Goal: Task Accomplishment & Management: Manage account settings

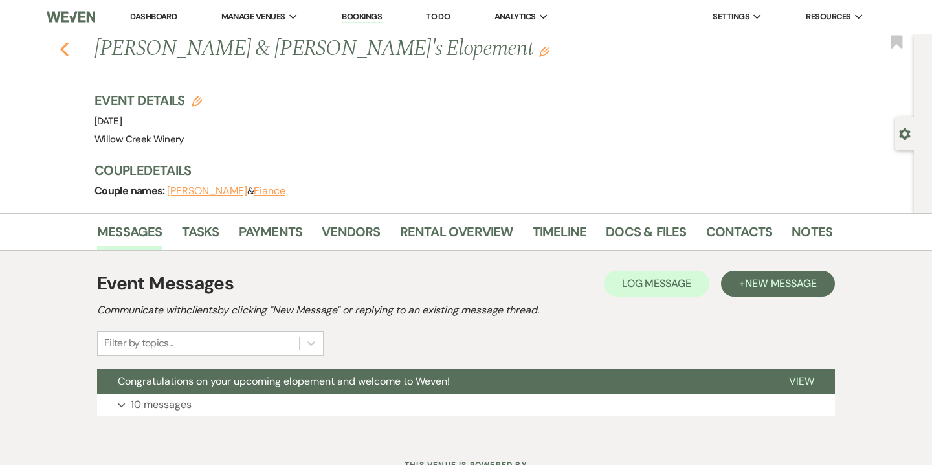
click at [65, 49] on icon "Previous" at bounding box center [65, 49] width 10 height 16
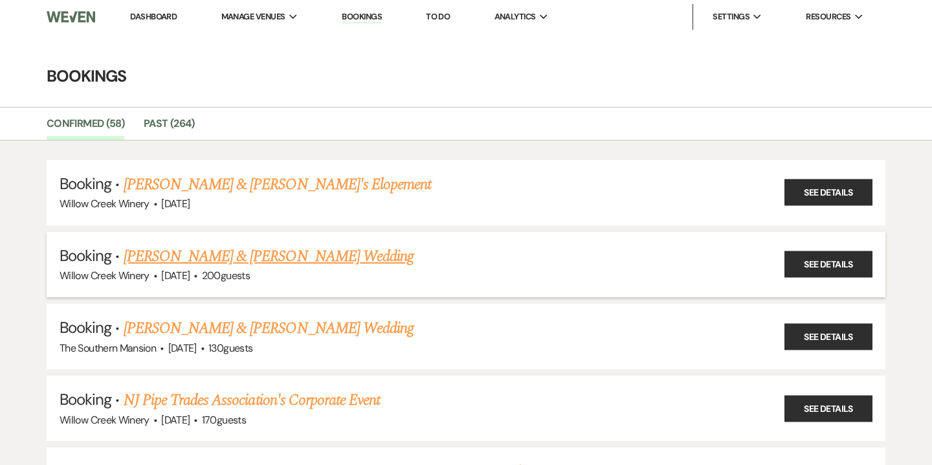
click at [144, 261] on link "[PERSON_NAME] & [PERSON_NAME] Wedding" at bounding box center [269, 256] width 290 height 23
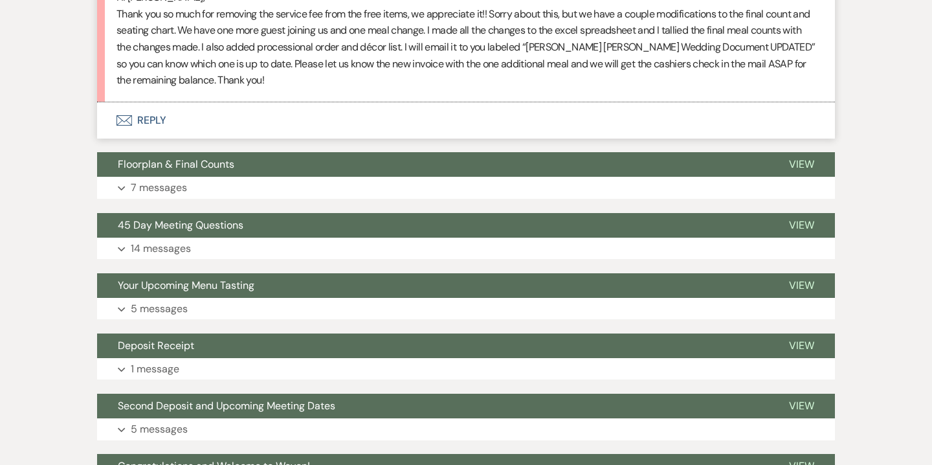
scroll to position [2081, 0]
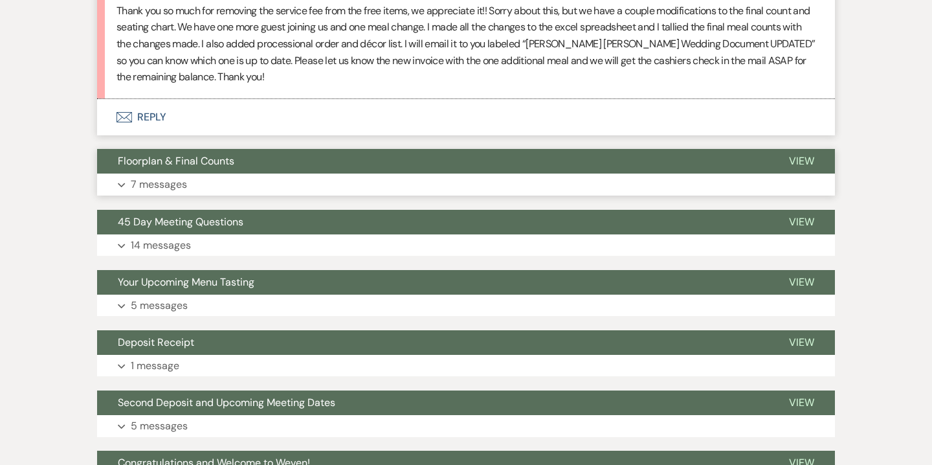
click at [203, 177] on button "Expand 7 messages" at bounding box center [466, 185] width 738 height 22
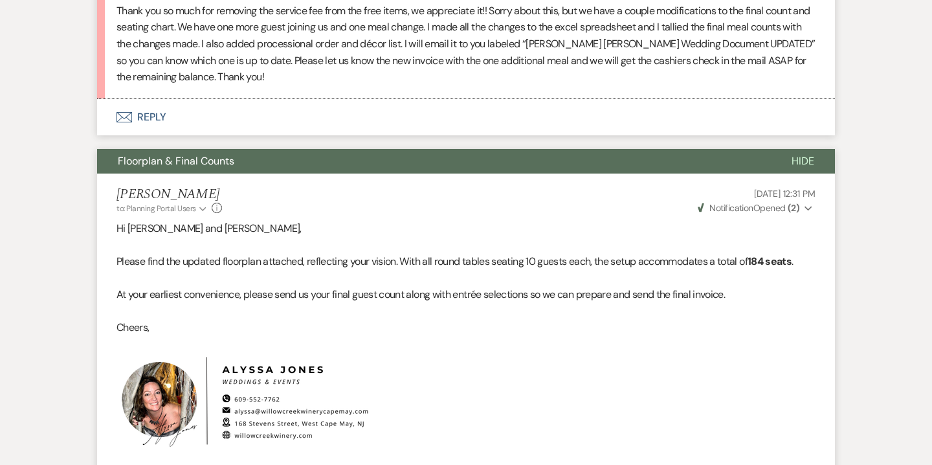
click at [210, 186] on h5 "[PERSON_NAME]" at bounding box center [170, 194] width 106 height 16
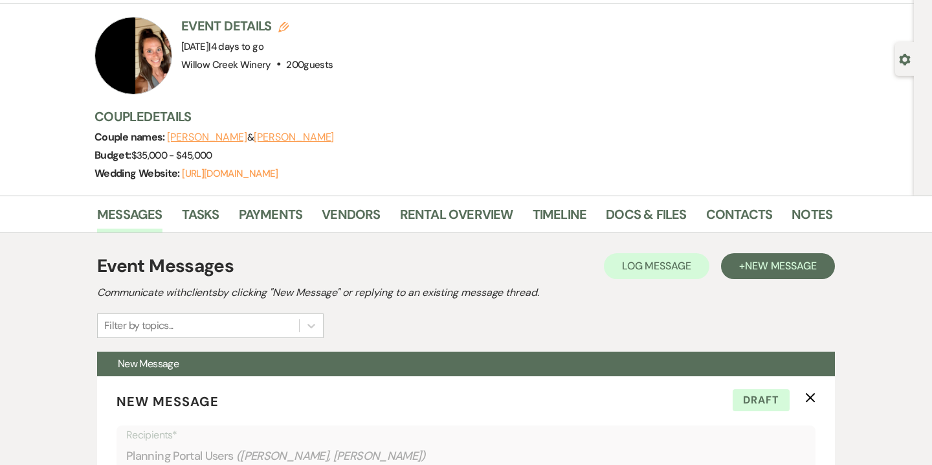
scroll to position [0, 0]
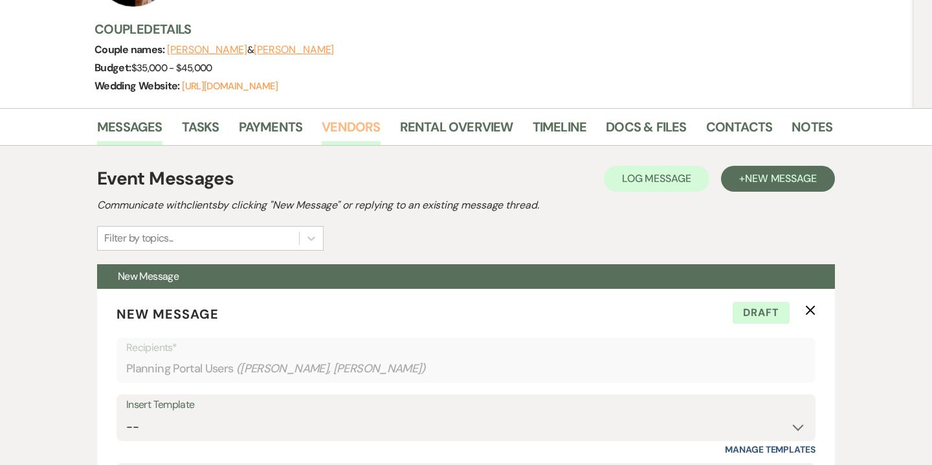
click at [357, 127] on link "Vendors" at bounding box center [351, 131] width 58 height 28
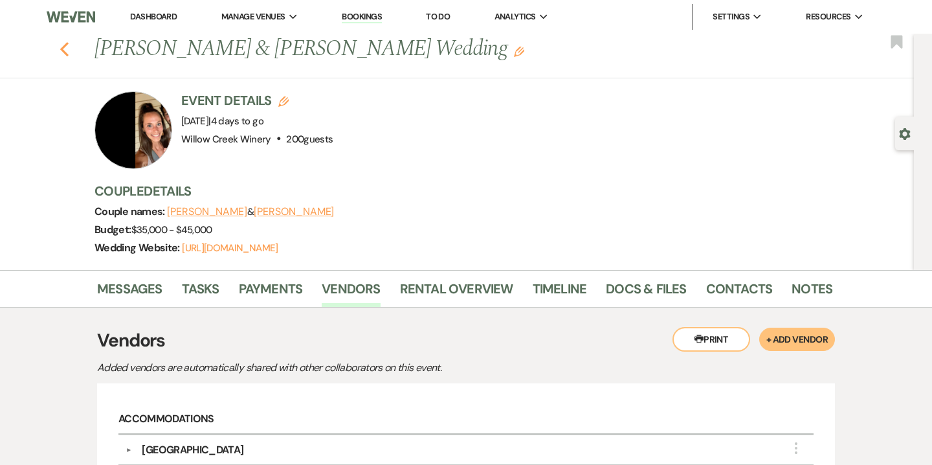
click at [63, 52] on use "button" at bounding box center [64, 49] width 8 height 14
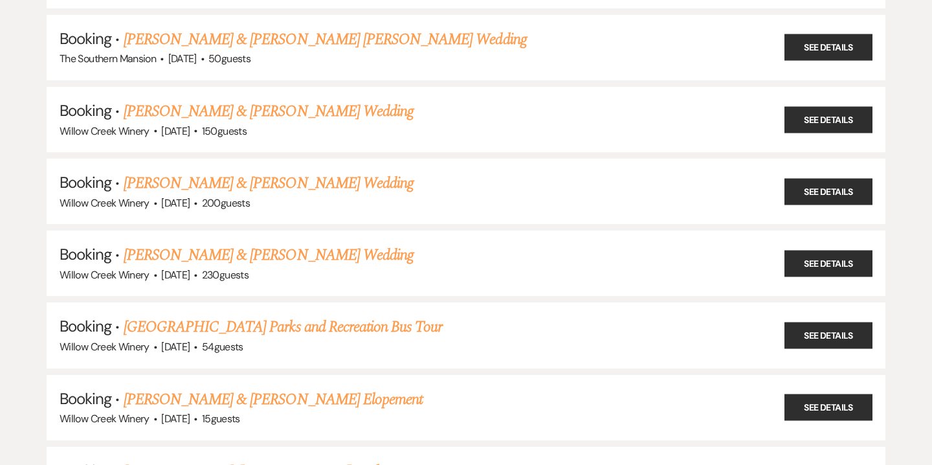
scroll to position [578, 0]
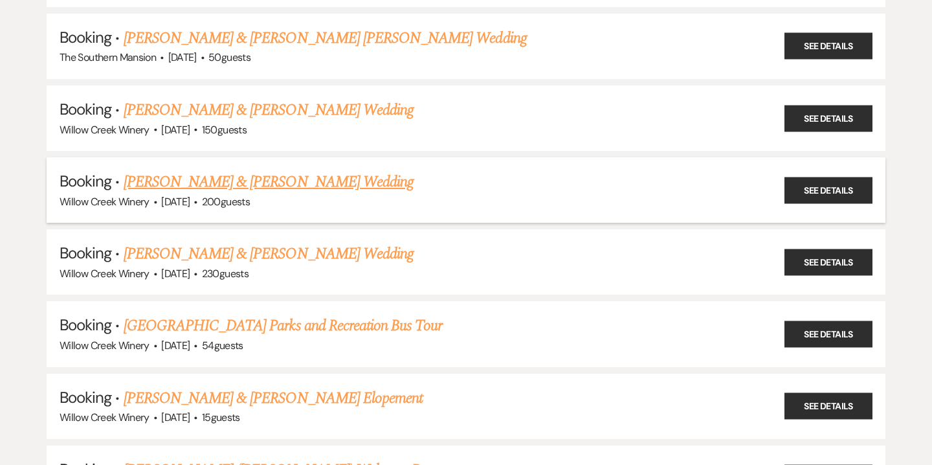
click at [183, 174] on link "[PERSON_NAME] & [PERSON_NAME] Wedding" at bounding box center [269, 181] width 290 height 23
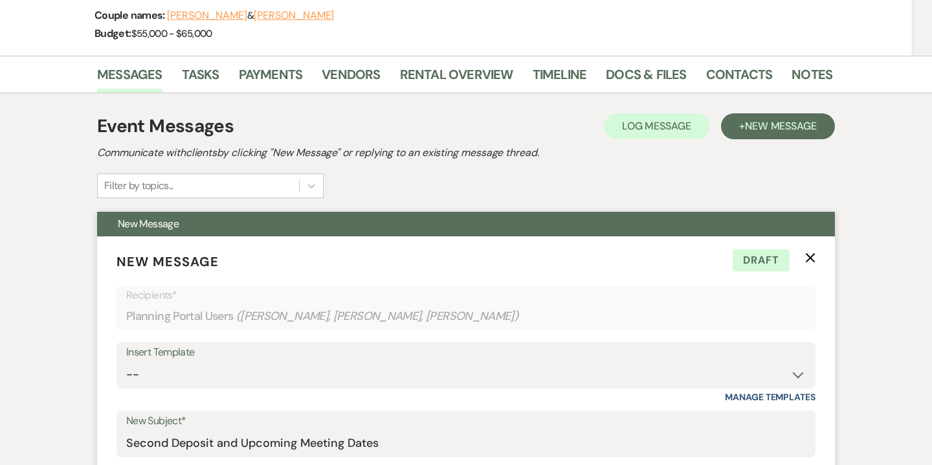
scroll to position [17, 0]
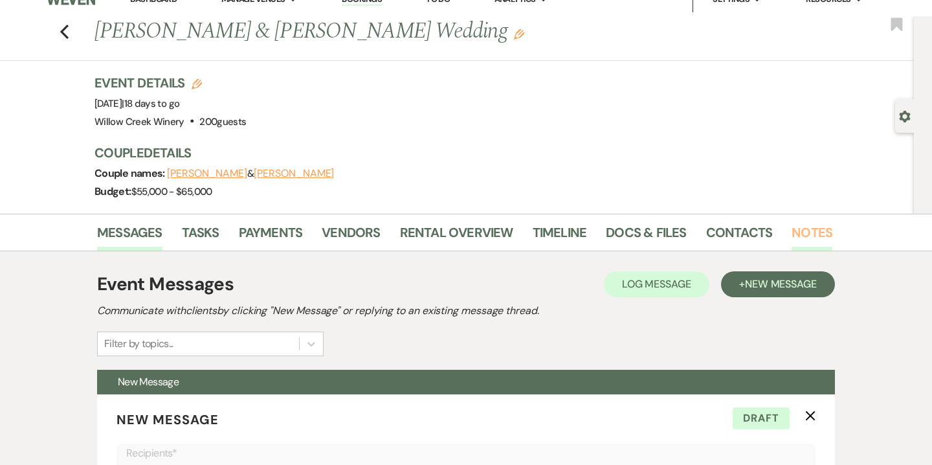
click at [796, 230] on link "Notes" at bounding box center [812, 236] width 41 height 28
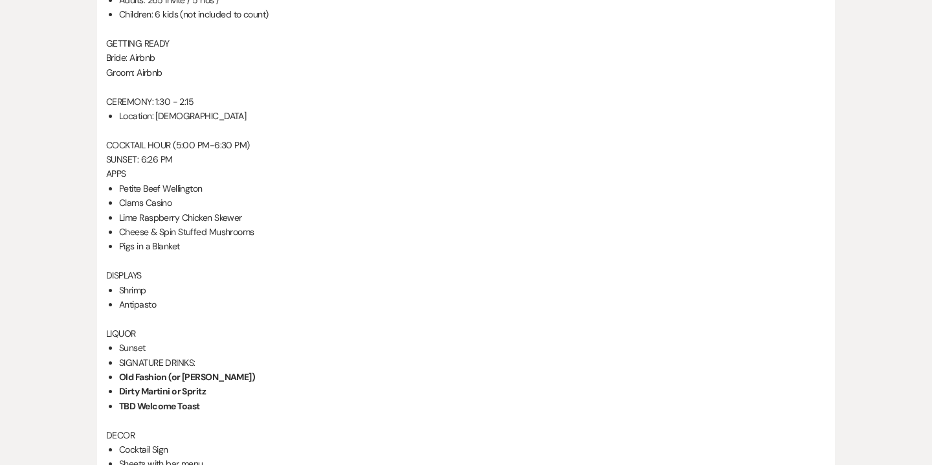
scroll to position [877, 0]
drag, startPoint x: 119, startPoint y: 182, endPoint x: 185, endPoint y: 238, distance: 86.8
click at [185, 238] on ul "Petite Beef Wellington Clams Casino Lime Raspberry Chicken Skewer Cheese & Spin…" at bounding box center [472, 216] width 707 height 73
copy ul "Petite Beef Wellington Clams Casino Lime Raspberry Chicken Skewer Cheese & Spin…"
drag, startPoint x: 159, startPoint y: 303, endPoint x: 120, endPoint y: 288, distance: 42.4
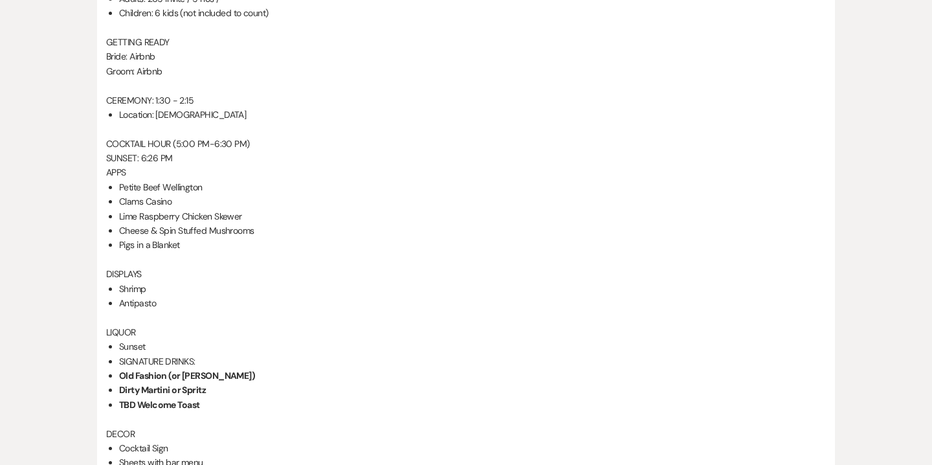
click at [120, 288] on ul "Shrimp Antipasto" at bounding box center [472, 296] width 707 height 29
copy ul "Shrimp Antipasto"
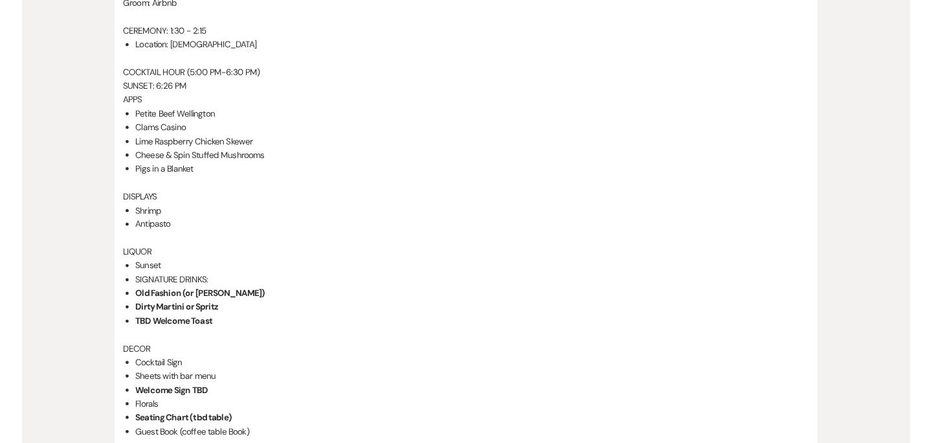
scroll to position [949, 0]
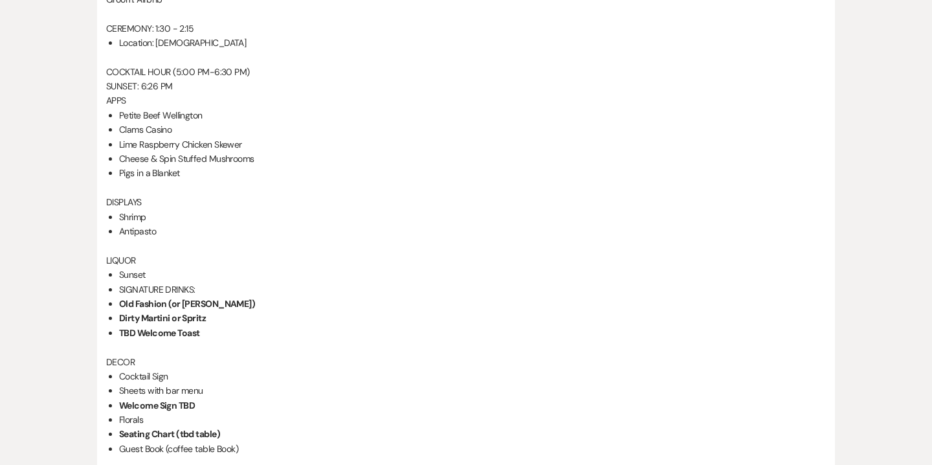
drag, startPoint x: 121, startPoint y: 274, endPoint x: 161, endPoint y: 274, distance: 40.1
click at [161, 274] on li "Sunset" at bounding box center [472, 274] width 707 height 14
copy li "Sunset"
drag, startPoint x: 121, startPoint y: 303, endPoint x: 208, endPoint y: 315, distance: 87.6
click at [208, 315] on ul "Sunset SIGNATURE DRINKS: Old Fashion (or [PERSON_NAME]) Dirty Martini or Spritz…" at bounding box center [472, 303] width 707 height 73
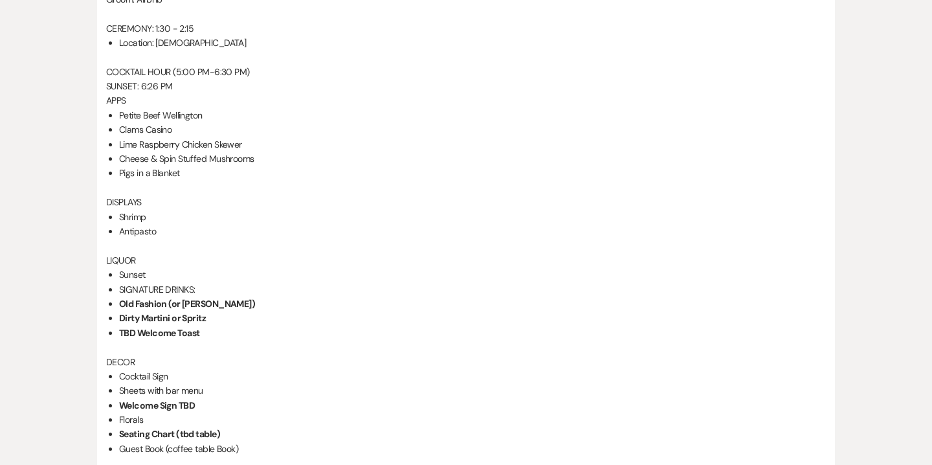
copy ul "Old Fashion (or [PERSON_NAME]) Dirty Martini or Spritz"
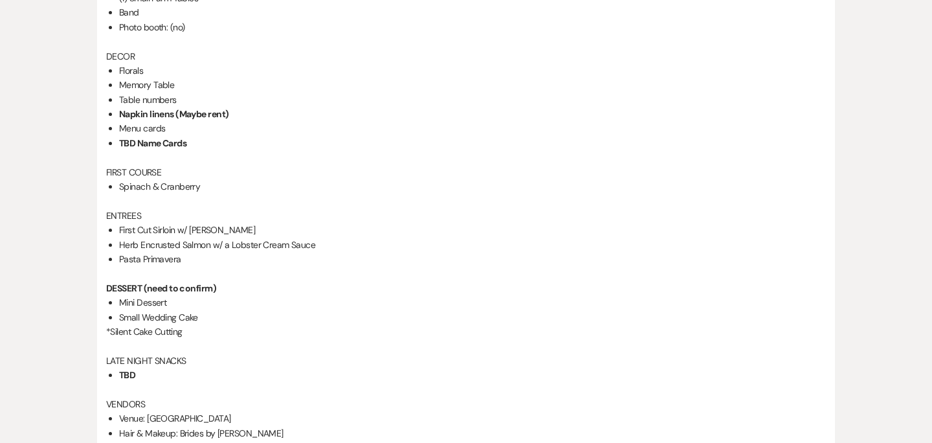
scroll to position [1542, 0]
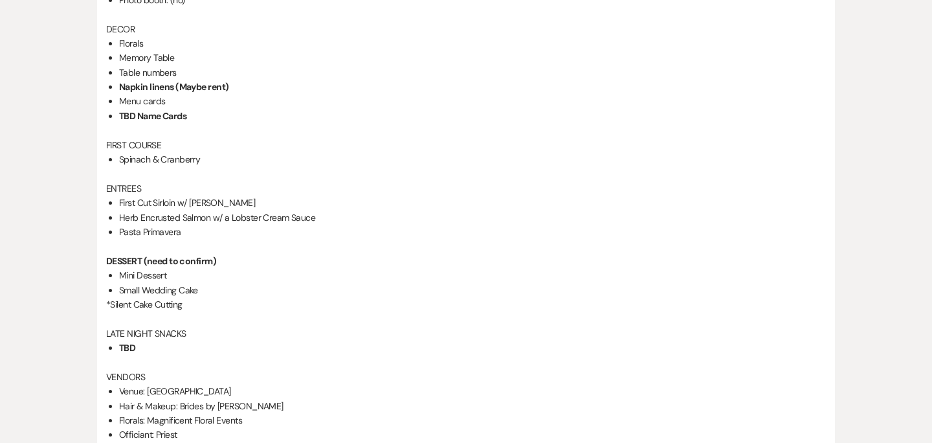
drag, startPoint x: 120, startPoint y: 201, endPoint x: 182, endPoint y: 230, distance: 68.7
click at [182, 230] on ul "First Cut Sirloin w/ Demi [PERSON_NAME] Encrusted Salmon w/ a Lobster Cream Sau…" at bounding box center [472, 217] width 707 height 43
copy ul "First Cut Sirloin w/ Demi [PERSON_NAME] Encrusted Salmon w/ a Lobster Cream Sau…"
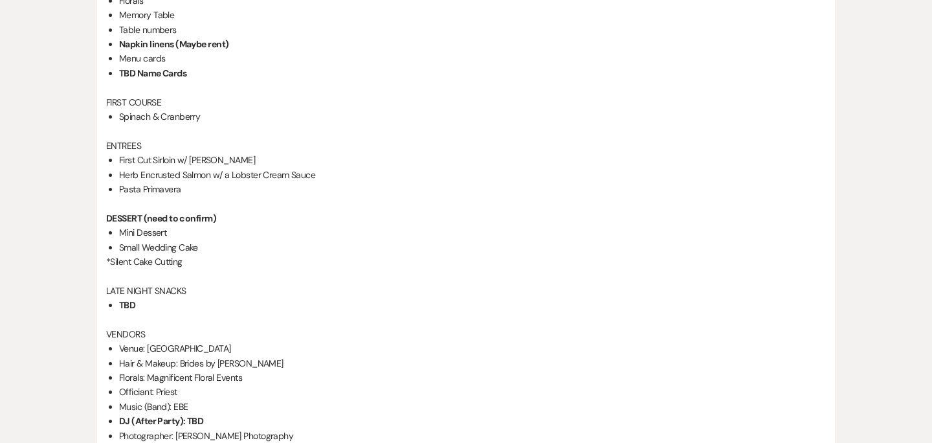
scroll to position [1586, 0]
drag, startPoint x: 121, startPoint y: 229, endPoint x: 200, endPoint y: 259, distance: 84.4
copy div "Mini Dessert Small Wedding Cake *Silent Cake Cutting"
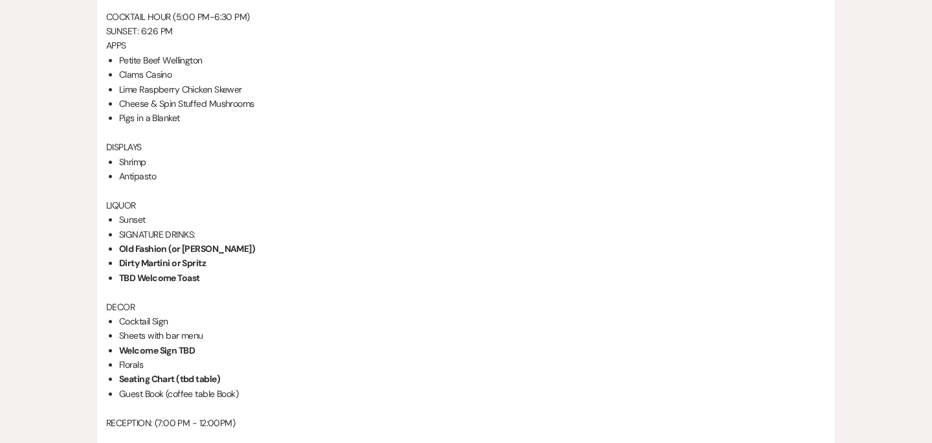
scroll to position [1005, 0]
drag, startPoint x: 119, startPoint y: 275, endPoint x: 218, endPoint y: 276, distance: 99.1
click at [218, 276] on li "TBD Welcome Toast" at bounding box center [472, 276] width 707 height 14
copy strong "TBD Welcome Toast"
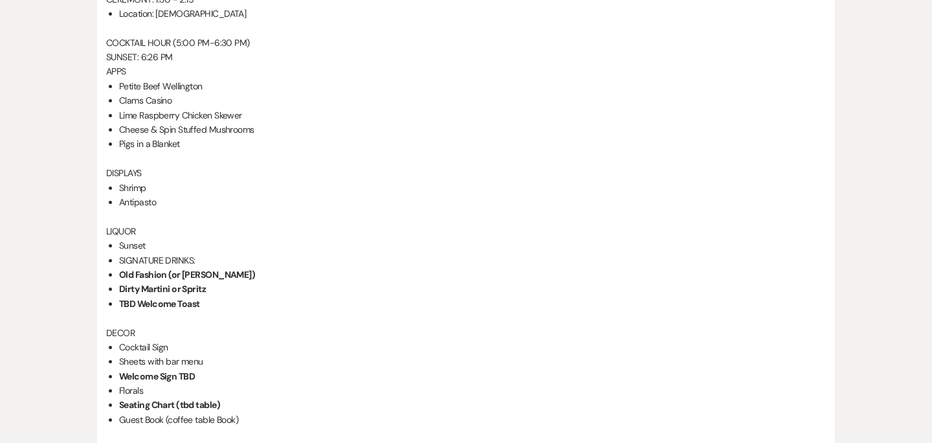
scroll to position [979, 0]
click at [234, 254] on li "SIGNATURE DRINKS:" at bounding box center [472, 259] width 707 height 14
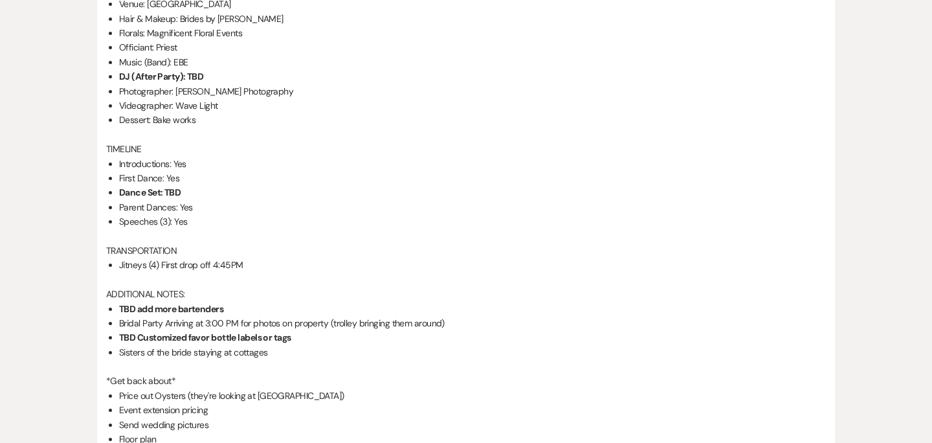
scroll to position [1932, 0]
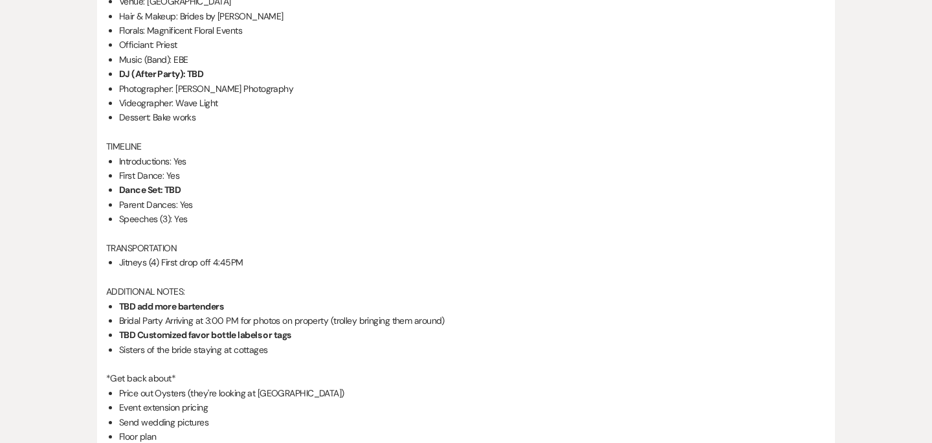
drag, startPoint x: 106, startPoint y: 243, endPoint x: 251, endPoint y: 262, distance: 146.3
copy div "TRANSPORTATION Jitneys (4) First drop off 4:45PM"
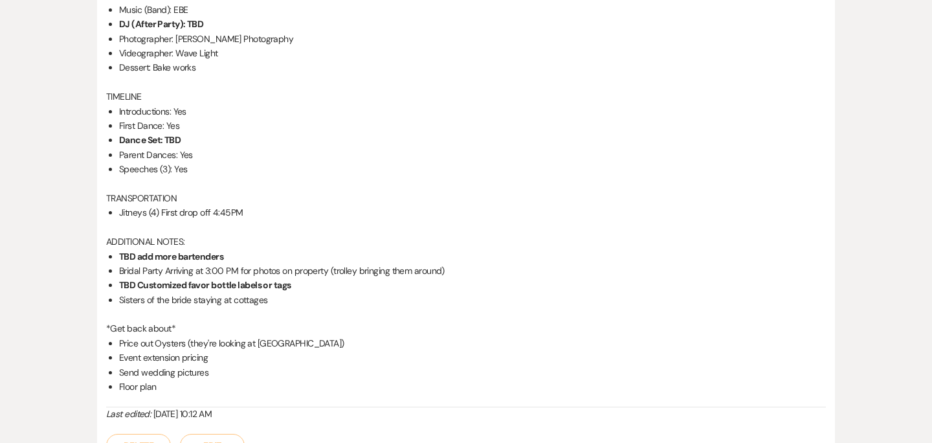
scroll to position [1983, 0]
drag, startPoint x: 121, startPoint y: 267, endPoint x: 448, endPoint y: 265, distance: 327.0
click at [448, 265] on li "Bridal Party Arriving at 3:00 PM for photos on property (trolley bringing them …" at bounding box center [472, 269] width 707 height 14
copy li "Bridal Party Arriving at 3:00 PM for photos on property (trolley bringing them …"
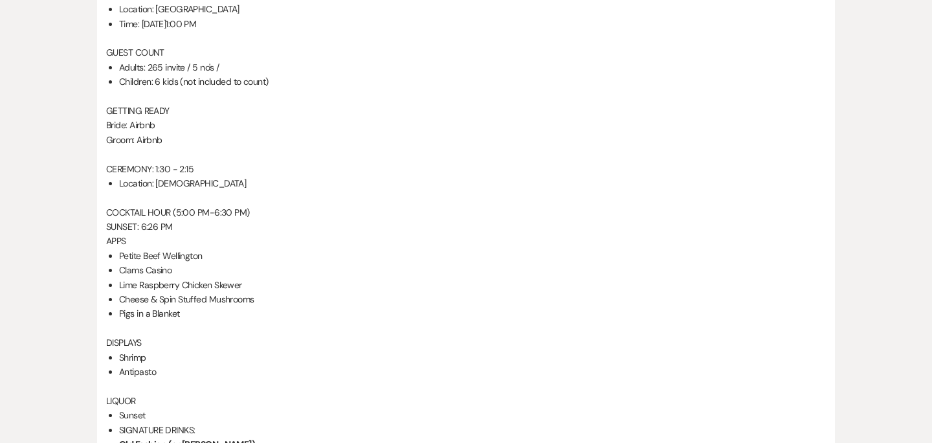
scroll to position [0, 0]
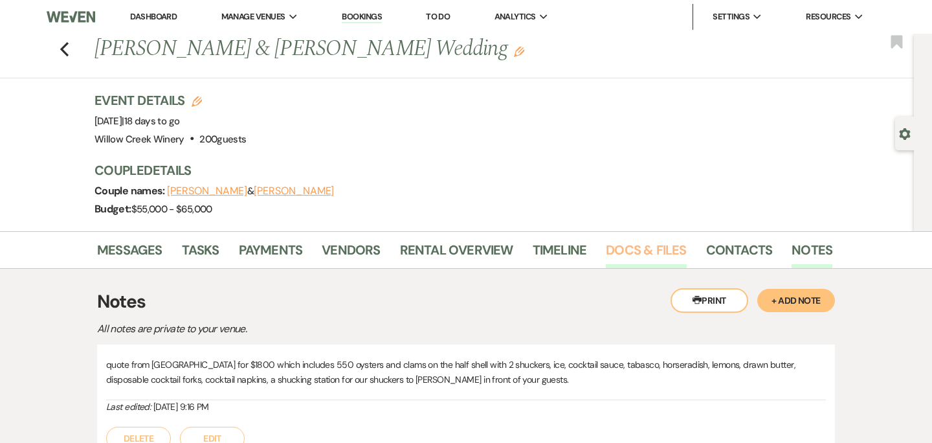
click at [644, 245] on link "Docs & Files" at bounding box center [646, 254] width 80 height 28
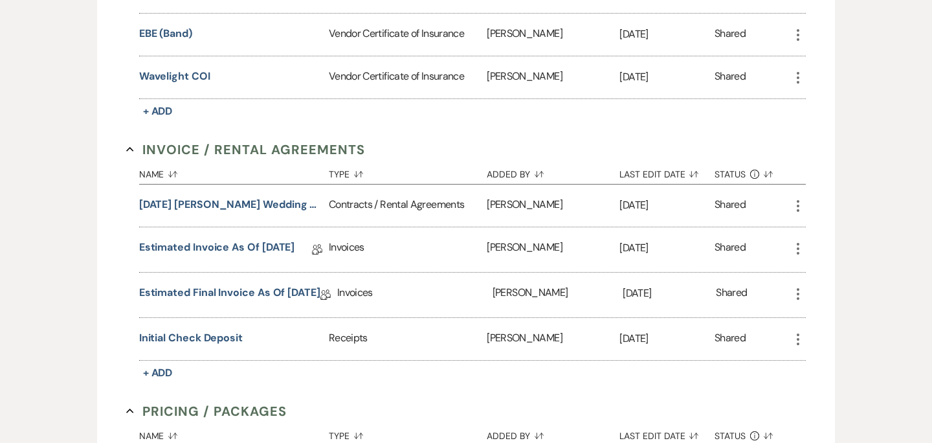
scroll to position [515, 0]
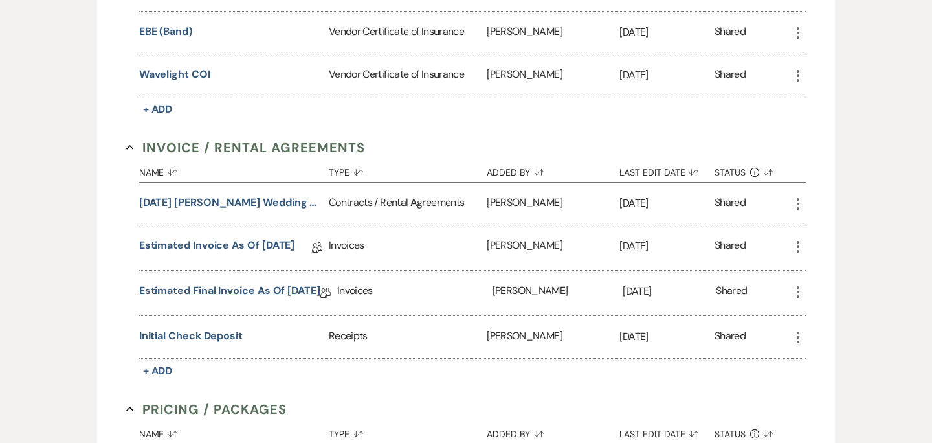
click at [209, 294] on link "Estimated Final Invoice as of [DATE]" at bounding box center [229, 293] width 181 height 20
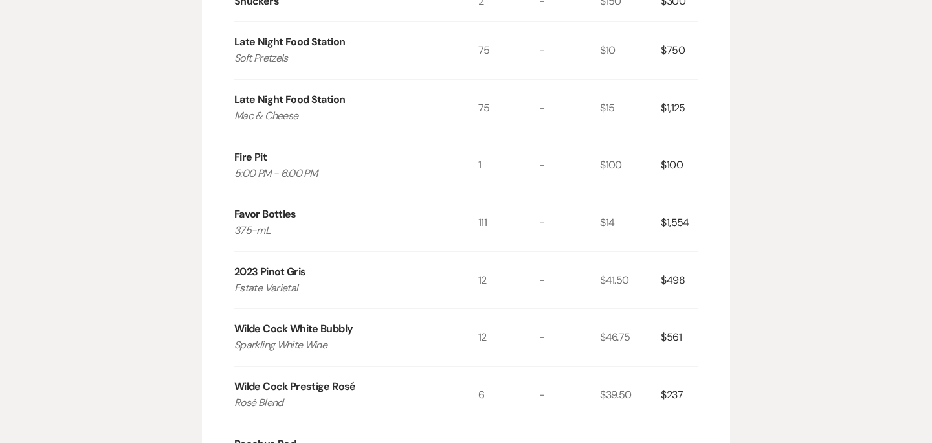
scroll to position [966, 0]
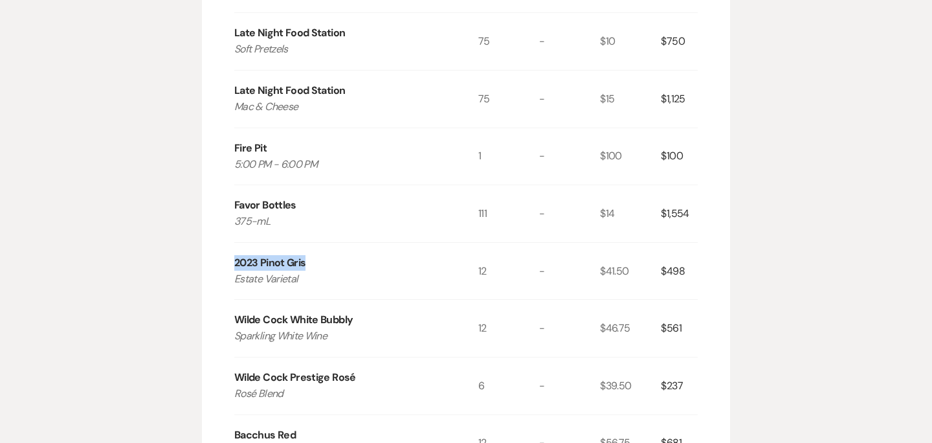
drag, startPoint x: 232, startPoint y: 231, endPoint x: 341, endPoint y: 231, distance: 108.8
click at [341, 231] on div "Invoice Created On: [DATE] 11:02 PM [PERSON_NAME] & [PERSON_NAME] Wedding Event…" at bounding box center [466, 88] width 528 height 1762
copy div "2023 Pinot Gris"
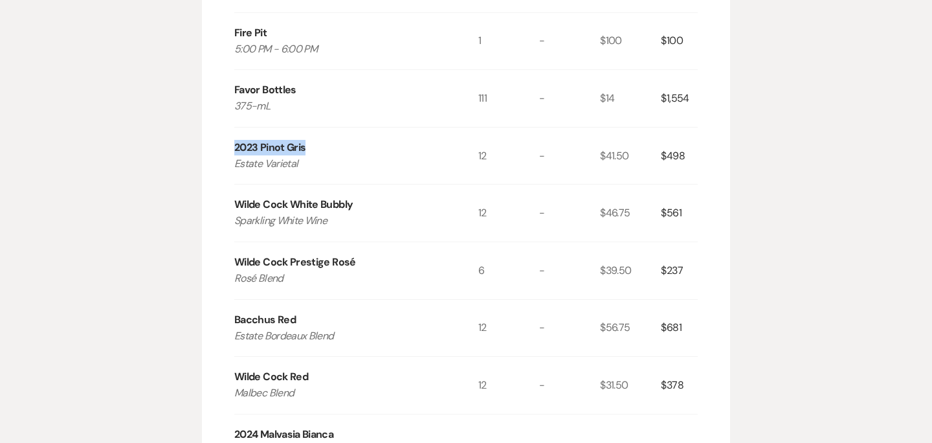
scroll to position [1085, 0]
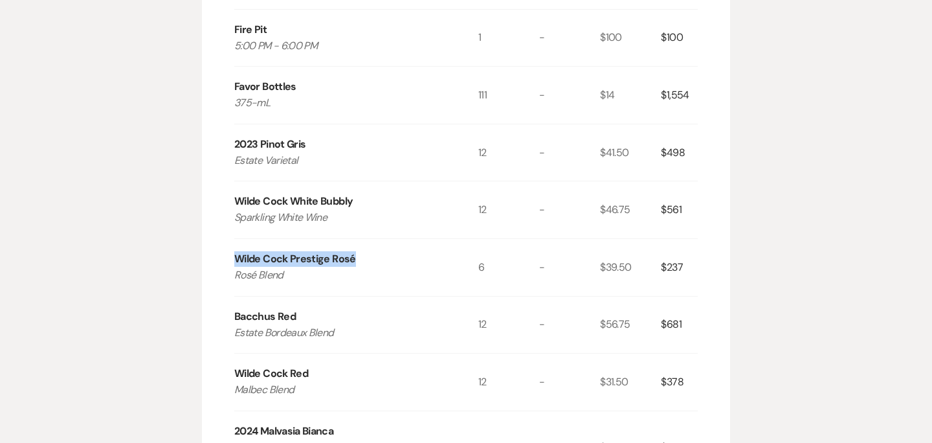
drag, startPoint x: 231, startPoint y: 225, endPoint x: 374, endPoint y: 230, distance: 143.2
drag, startPoint x: 303, startPoint y: 285, endPoint x: 223, endPoint y: 284, distance: 79.7
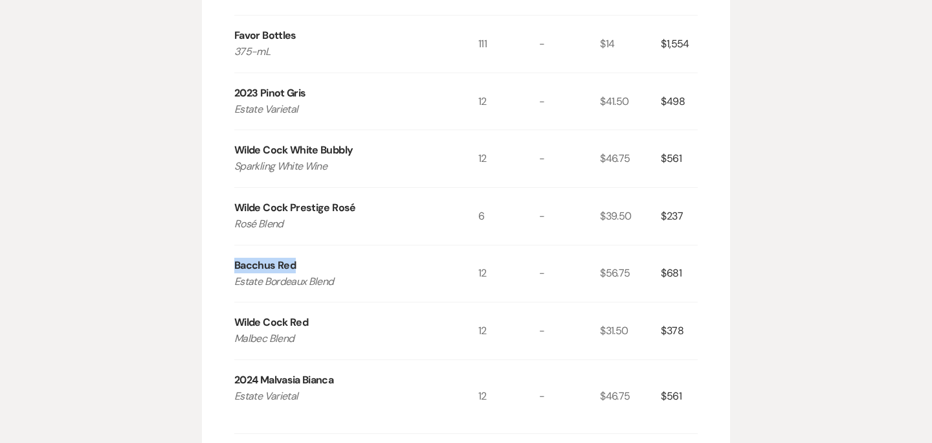
scroll to position [1136, 0]
drag, startPoint x: 232, startPoint y: 293, endPoint x: 310, endPoint y: 293, distance: 78.4
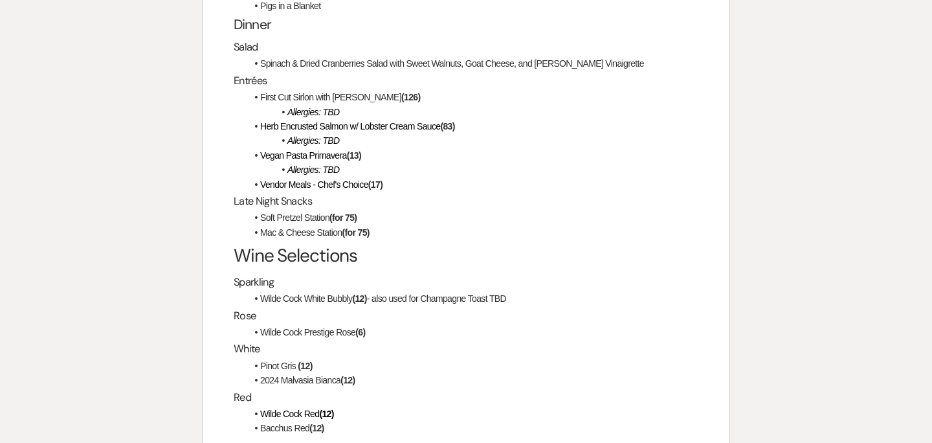
scroll to position [2645, 0]
drag, startPoint x: 261, startPoint y: 193, endPoint x: 387, endPoint y: 205, distance: 126.8
click at [387, 212] on ul "Soft Pretzel Station (for 75) Mac & Cheese Station (for 75)" at bounding box center [473, 226] width 452 height 29
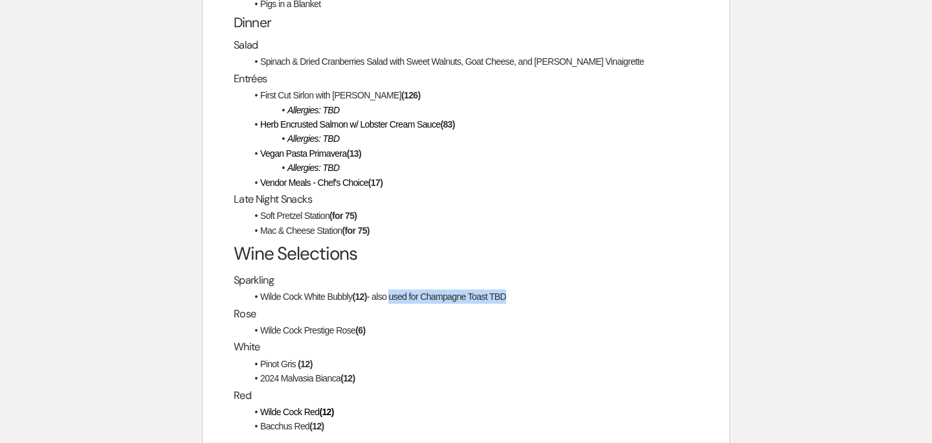
drag, startPoint x: 394, startPoint y: 271, endPoint x: 551, endPoint y: 265, distance: 156.8
click at [551, 289] on li "Wilde Cock White Bubbly (12) - also used for Champagne Toast TBD" at bounding box center [473, 296] width 452 height 14
click at [379, 209] on li "Soft Pretzel Station (for 75)" at bounding box center [473, 216] width 452 height 14
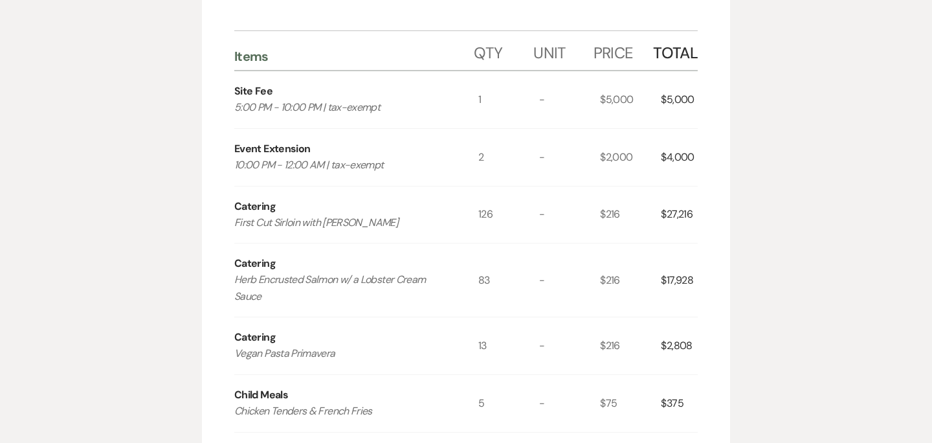
scroll to position [0, 0]
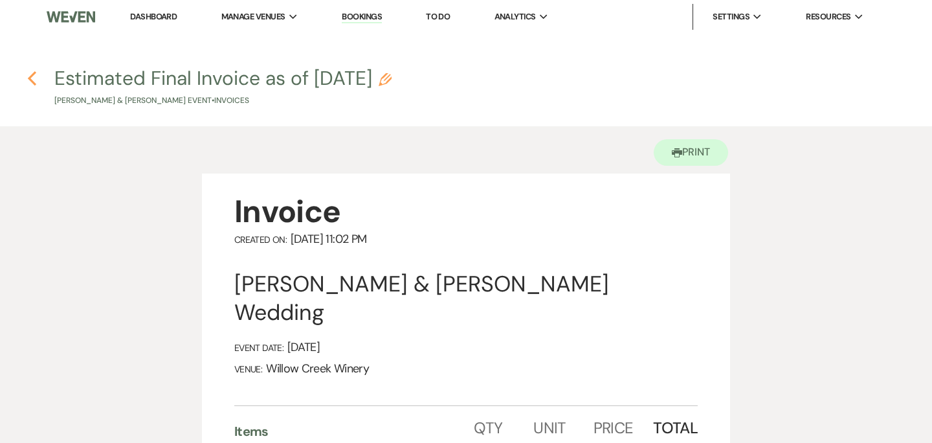
click at [34, 82] on use "button" at bounding box center [32, 78] width 8 height 14
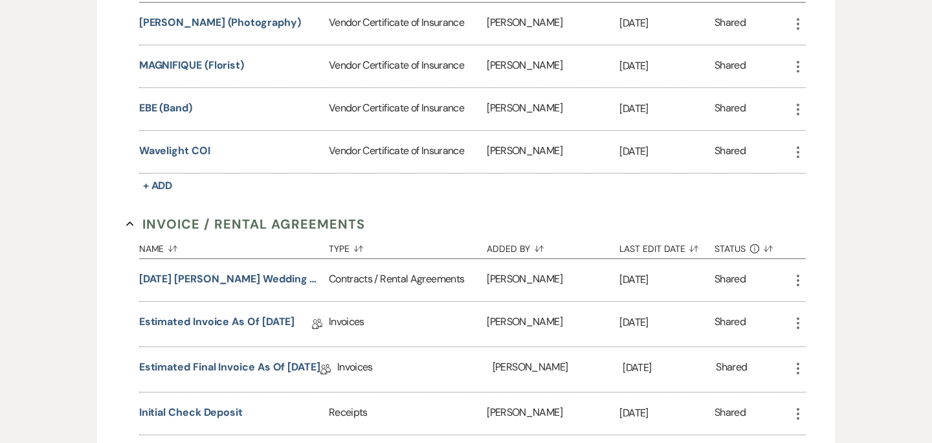
scroll to position [440, 0]
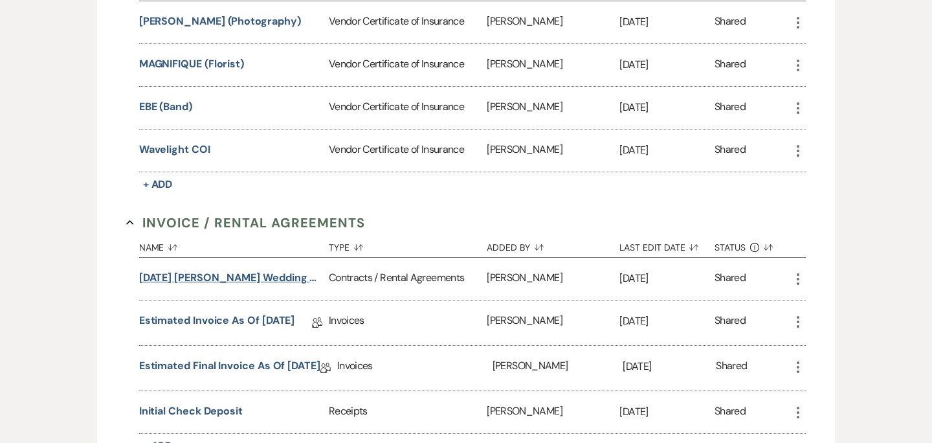
click at [229, 274] on button "[DATE] [PERSON_NAME] Wedding Contract" at bounding box center [231, 278] width 185 height 16
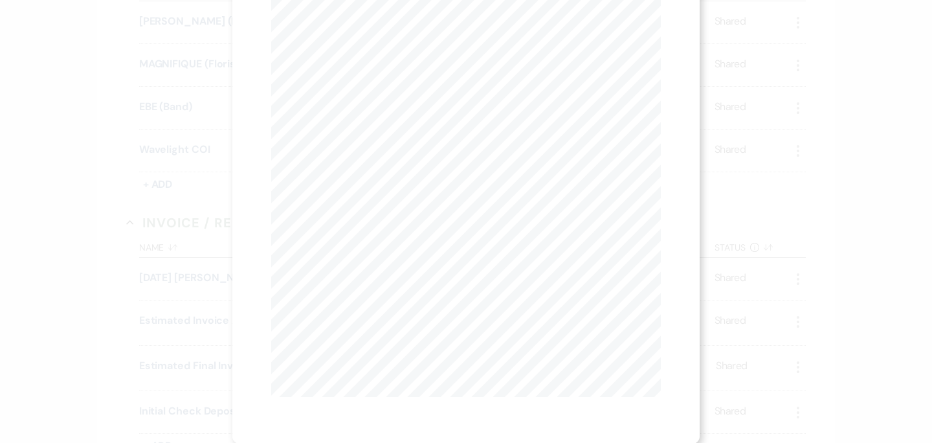
scroll to position [0, 0]
click at [404, 48] on button "Next Next" at bounding box center [398, 47] width 34 height 10
click at [405, 48] on button "Next Next" at bounding box center [398, 47] width 34 height 10
click at [392, 42] on button "Next Next" at bounding box center [398, 47] width 34 height 10
click at [398, 49] on button "Next Next" at bounding box center [398, 47] width 34 height 10
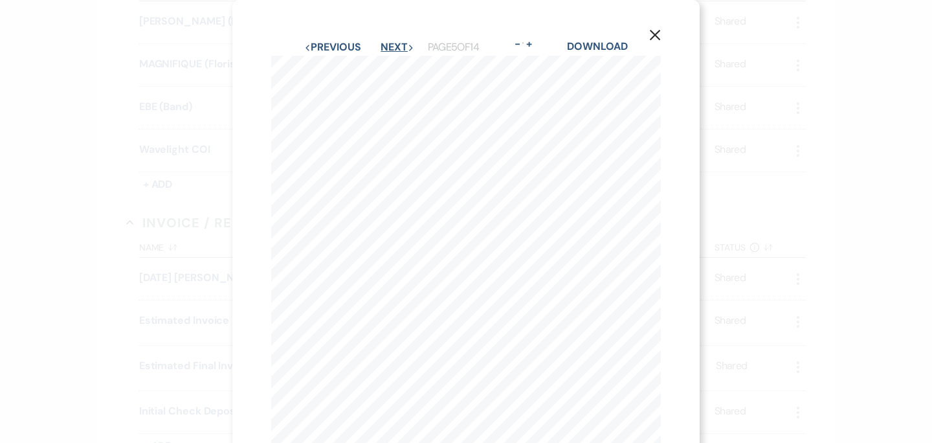
click at [391, 45] on button "Next Next" at bounding box center [398, 47] width 34 height 10
click at [396, 50] on button "Next Next" at bounding box center [398, 47] width 34 height 10
click at [167, 200] on div "X Previous Previous Next Next Page 7 of 14 - Zoom + Download (k) Coconut Shrimp…" at bounding box center [466, 221] width 932 height 443
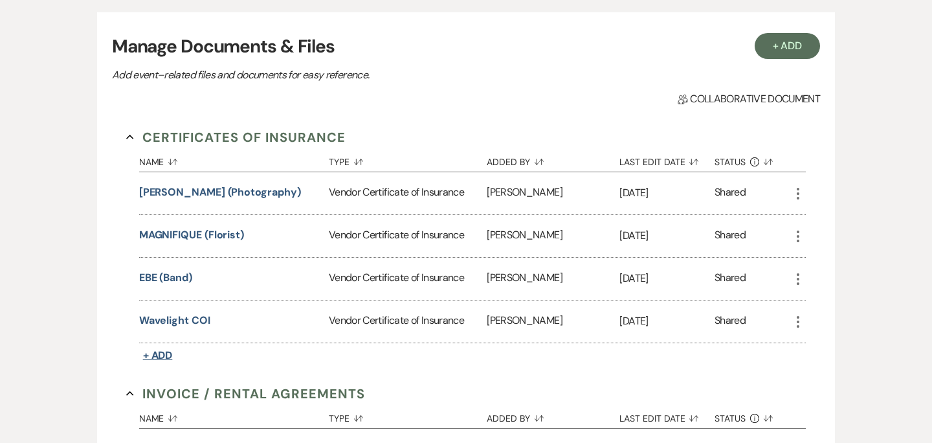
scroll to position [0, 0]
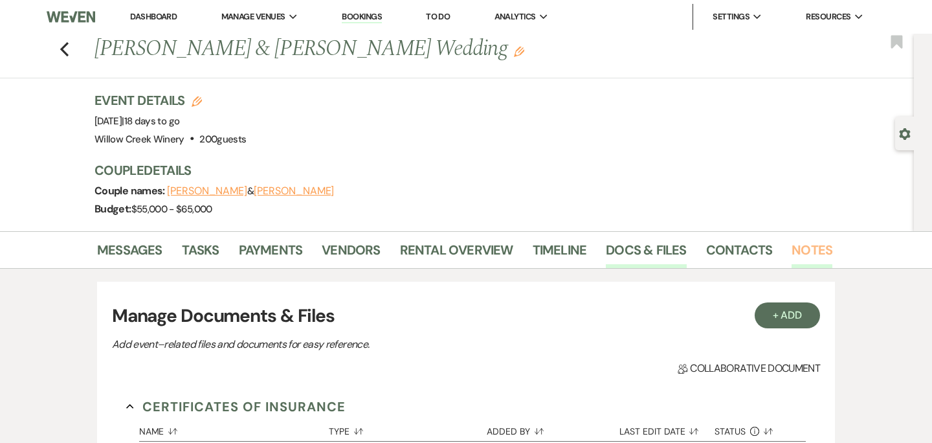
click at [794, 240] on link "Notes" at bounding box center [812, 254] width 41 height 28
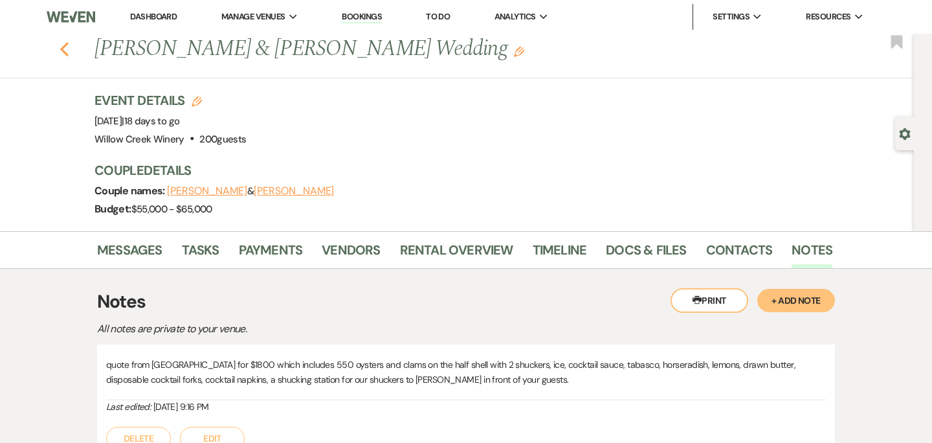
click at [61, 47] on icon "Previous" at bounding box center [65, 49] width 10 height 16
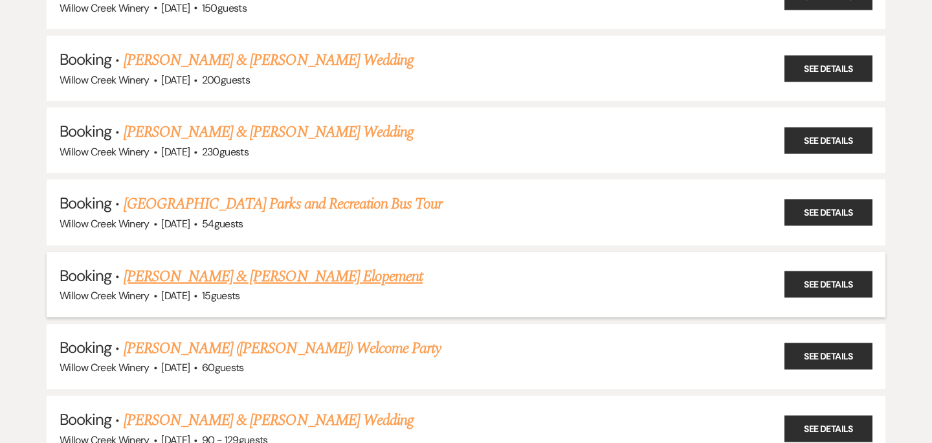
scroll to position [687, 0]
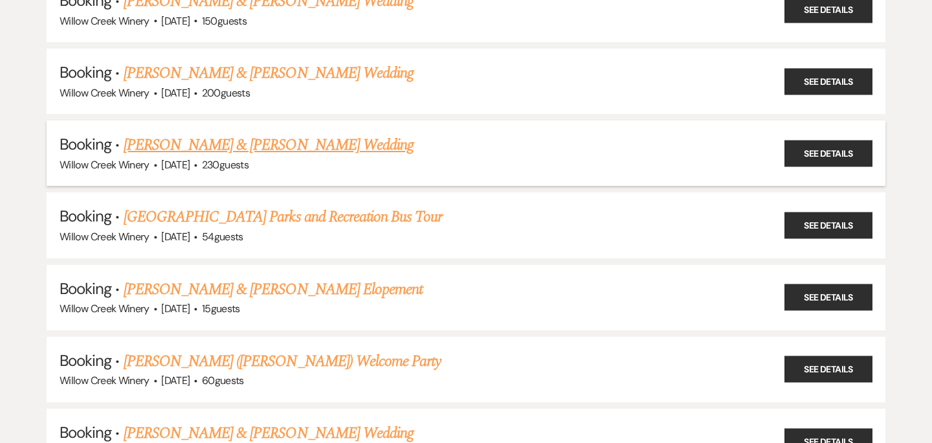
click at [187, 141] on link "[PERSON_NAME] & [PERSON_NAME] Wedding" at bounding box center [269, 144] width 290 height 23
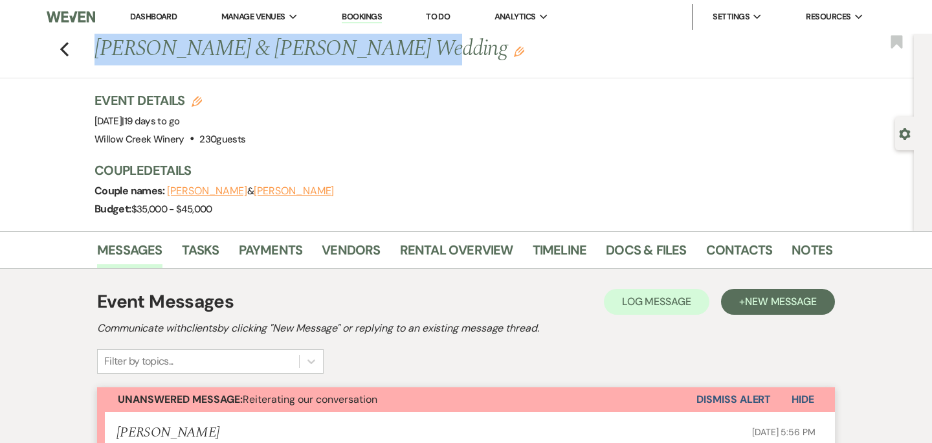
drag, startPoint x: 100, startPoint y: 49, endPoint x: 368, endPoint y: 47, distance: 268.7
click at [368, 47] on h1 "[PERSON_NAME] & [PERSON_NAME] Wedding Edit" at bounding box center [385, 49] width 580 height 31
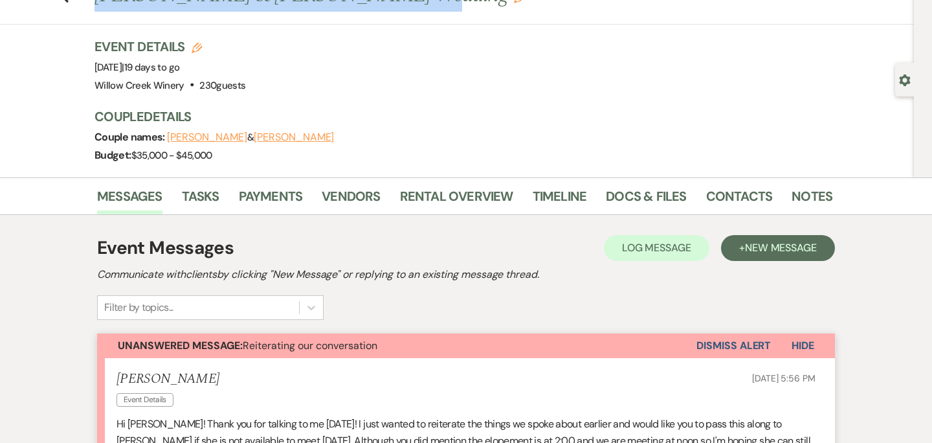
scroll to position [55, 0]
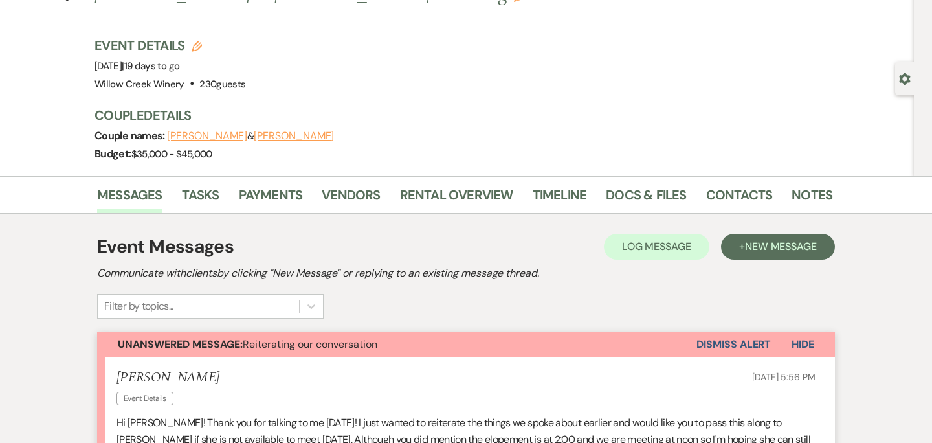
click at [528, 106] on h3 "Couple Details" at bounding box center [457, 115] width 725 height 18
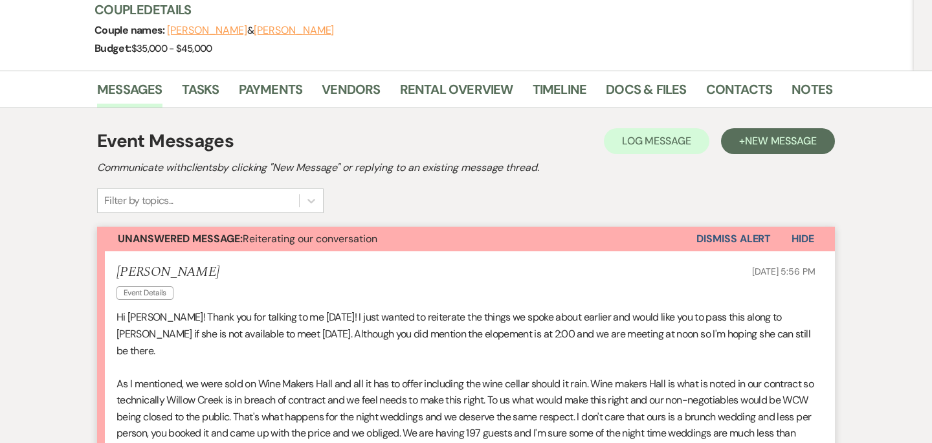
scroll to position [185, 0]
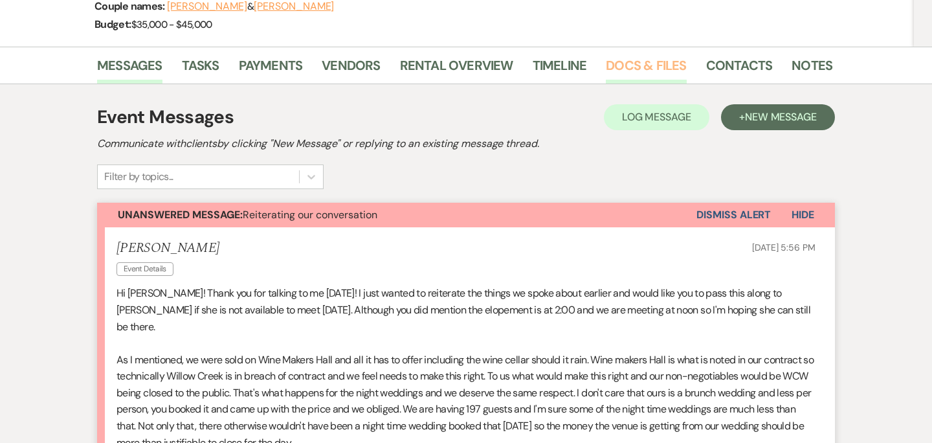
click at [612, 67] on link "Docs & Files" at bounding box center [646, 69] width 80 height 28
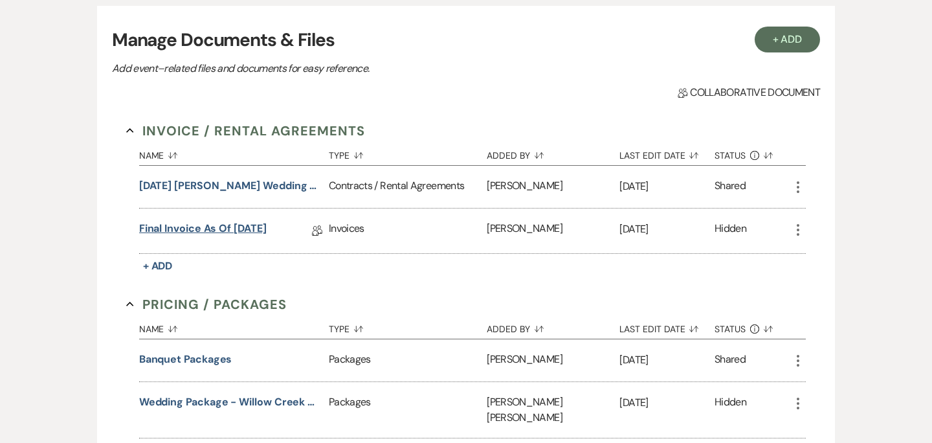
scroll to position [288, 0]
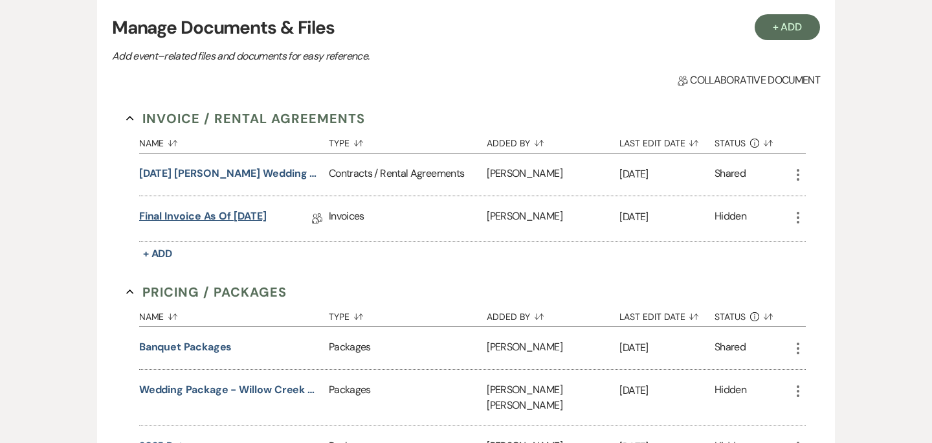
click at [232, 214] on link "Final Invoice as of [DATE]" at bounding box center [203, 219] width 128 height 20
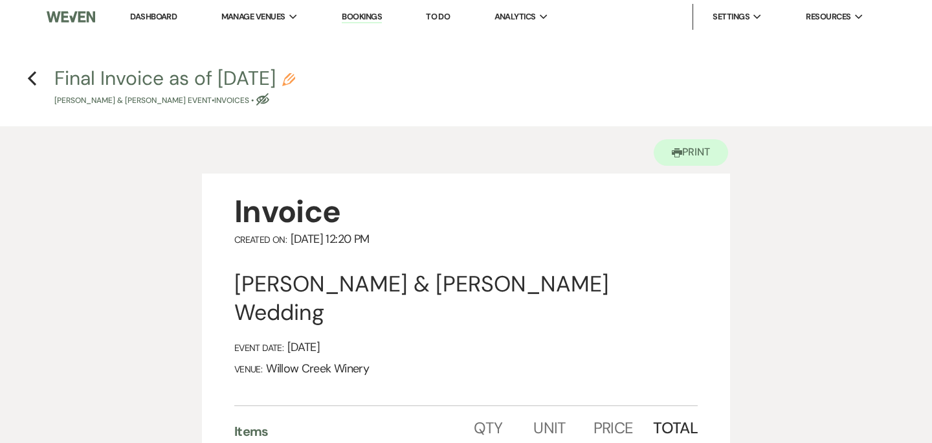
click at [37, 68] on h4 "Previous Final Invoice as of [DATE] Pencil [PERSON_NAME] & [PERSON_NAME] Event …" at bounding box center [466, 86] width 932 height 42
click at [32, 76] on use "button" at bounding box center [32, 78] width 8 height 14
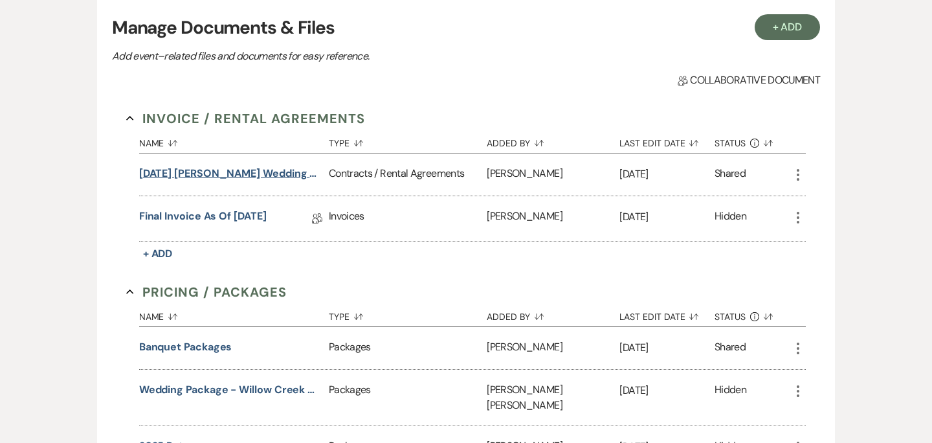
click at [173, 174] on button "[DATE] [PERSON_NAME] Wedding Contract" at bounding box center [231, 174] width 185 height 16
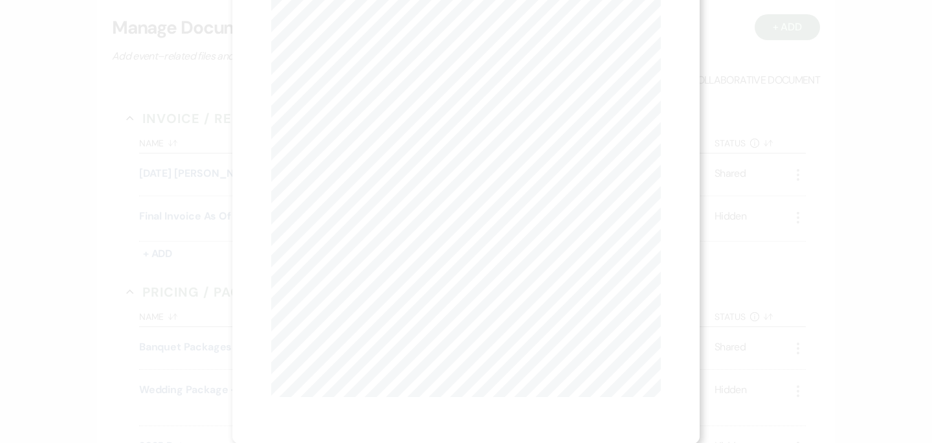
scroll to position [0, 0]
click at [649, 34] on icon "X" at bounding box center [655, 35] width 12 height 12
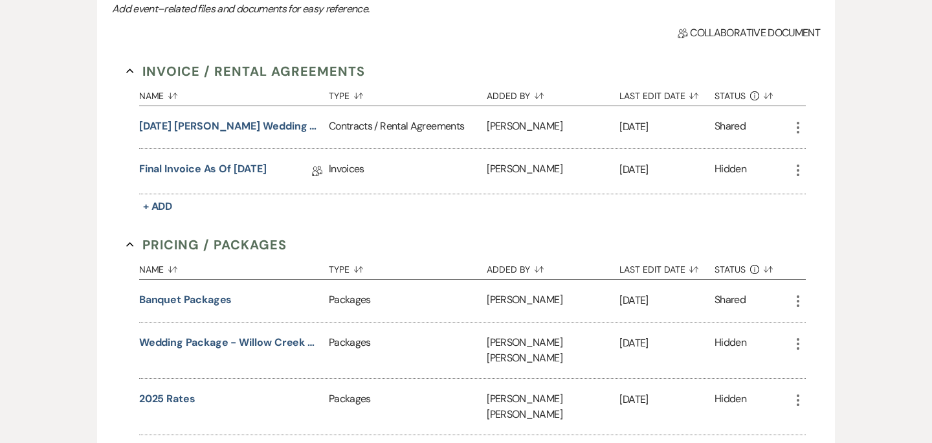
scroll to position [323, 0]
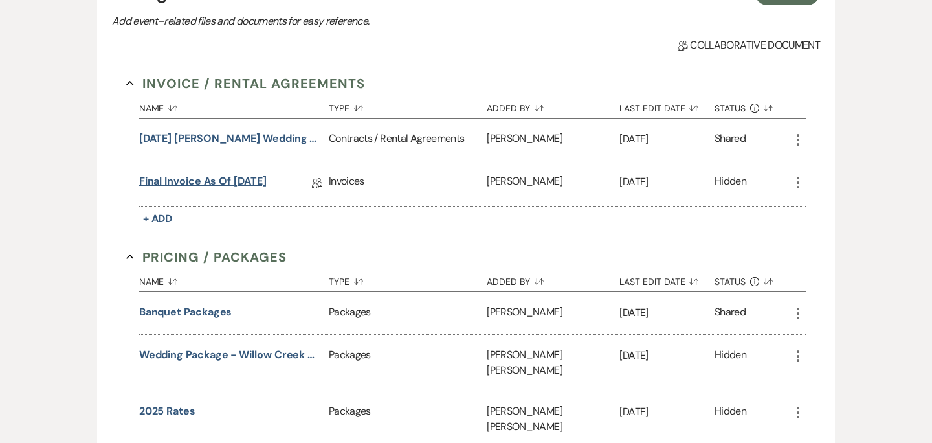
click at [215, 178] on link "Final Invoice as of [DATE]" at bounding box center [203, 184] width 128 height 20
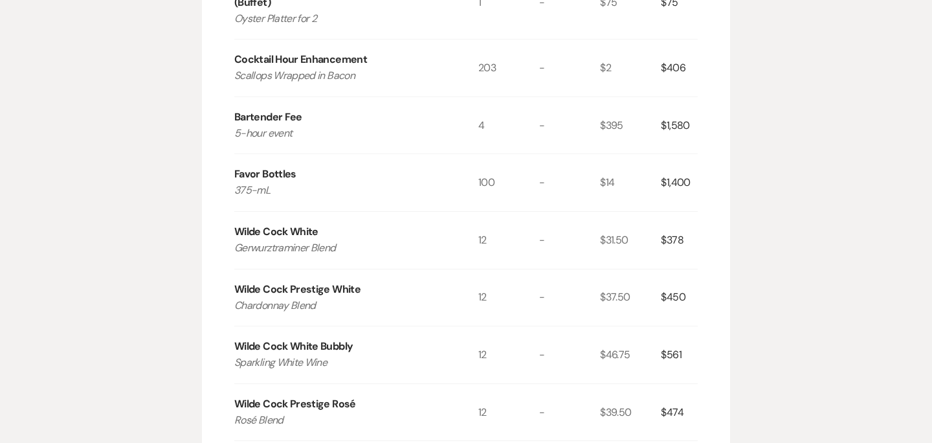
scroll to position [842, 0]
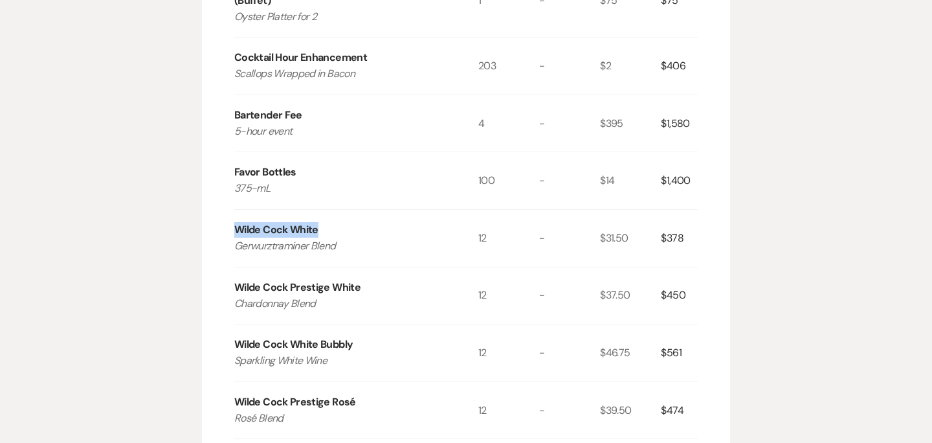
drag, startPoint x: 322, startPoint y: 201, endPoint x: 210, endPoint y: 201, distance: 111.4
click at [210, 201] on div "Invoice Created On: [DATE] 12:20 PM [PERSON_NAME] & [PERSON_NAME] Wedding Event…" at bounding box center [466, 60] width 528 height 1459
drag, startPoint x: 233, startPoint y: 256, endPoint x: 361, endPoint y: 256, distance: 127.6
click at [361, 256] on div "Invoice Created On: [DATE] 12:20 PM [PERSON_NAME] & [PERSON_NAME] Wedding Event…" at bounding box center [466, 60] width 528 height 1459
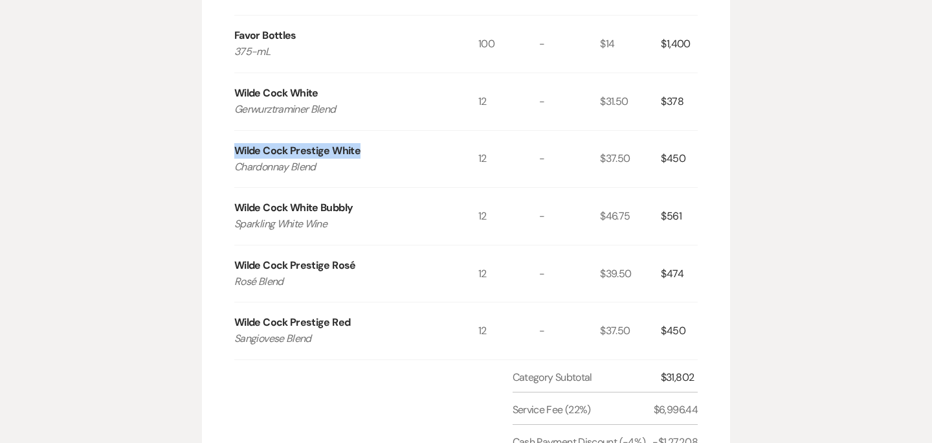
scroll to position [991, 0]
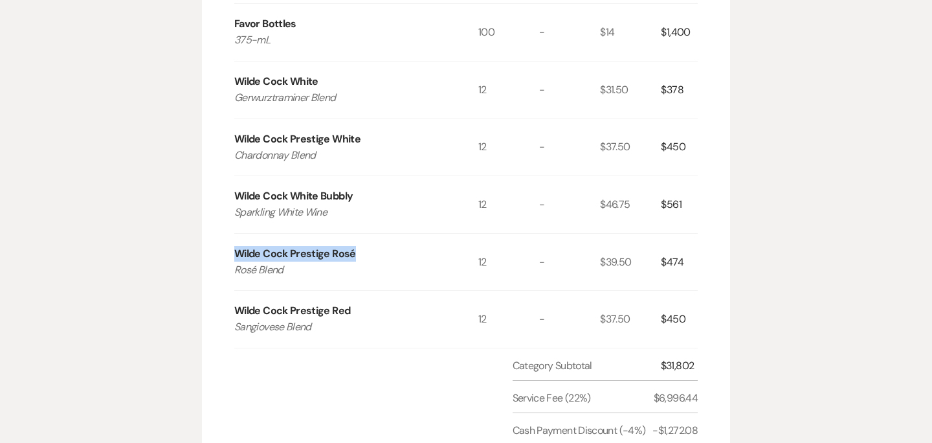
drag, startPoint x: 235, startPoint y: 225, endPoint x: 360, endPoint y: 225, distance: 125.0
click at [360, 234] on div "Wilde Cock Prestige [PERSON_NAME] Blend" at bounding box center [356, 262] width 244 height 57
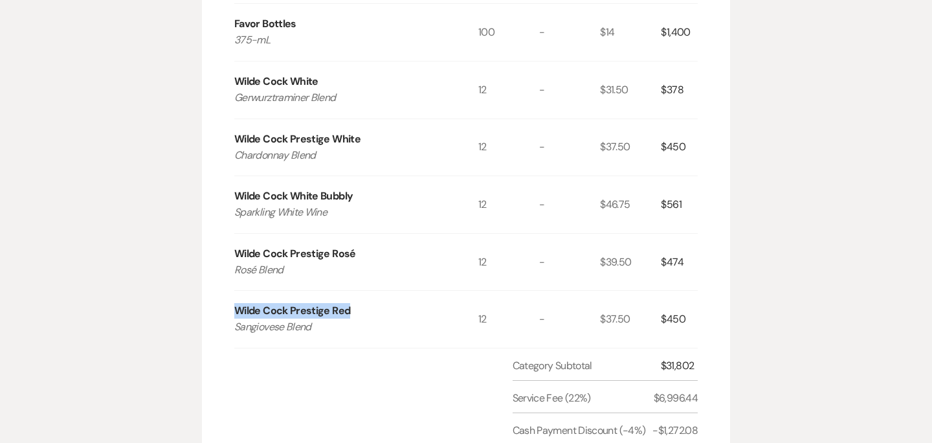
drag, startPoint x: 233, startPoint y: 282, endPoint x: 355, endPoint y: 283, distance: 121.7
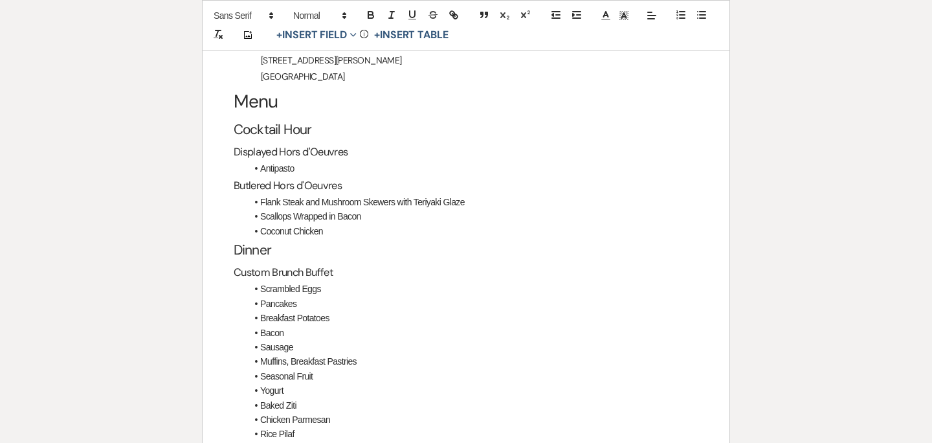
scroll to position [2138, 0]
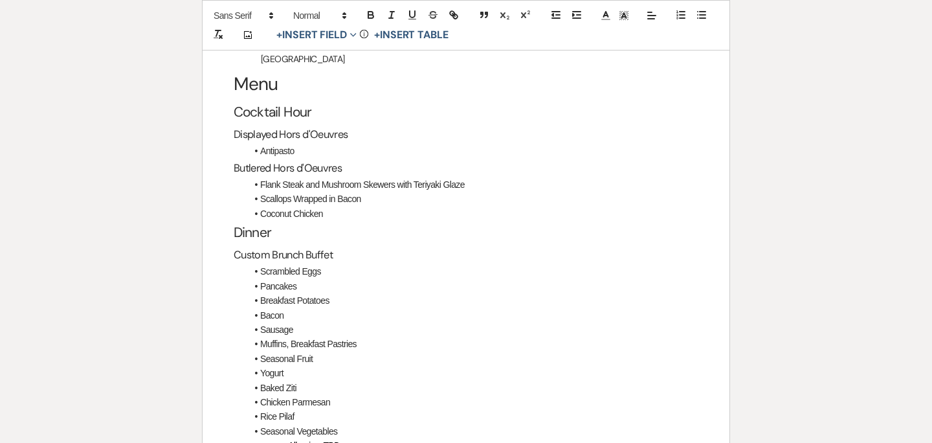
drag, startPoint x: 260, startPoint y: 169, endPoint x: 331, endPoint y: 196, distance: 76.2
click at [331, 196] on ul "Flank Steak and Mushroom Skewers with Teriyaki Glaze Scallops Wrapped in Bacon …" at bounding box center [473, 198] width 452 height 43
drag, startPoint x: 260, startPoint y: 135, endPoint x: 304, endPoint y: 135, distance: 44.0
click at [304, 144] on li "Antipasto" at bounding box center [473, 151] width 452 height 14
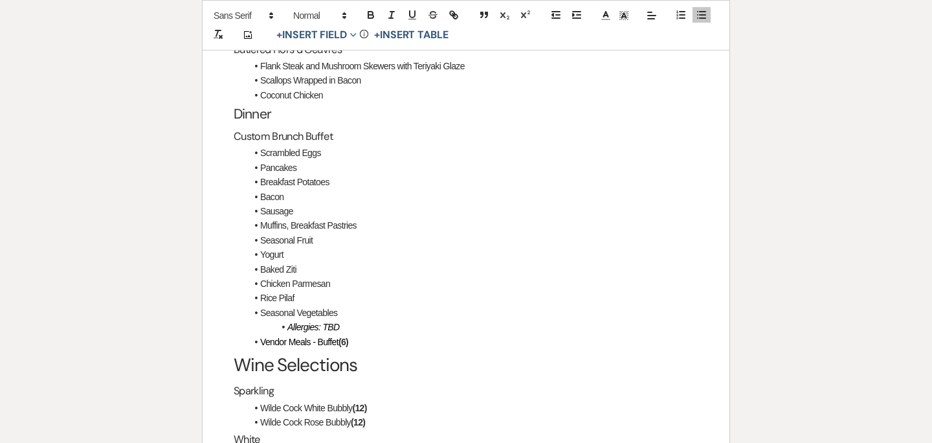
scroll to position [2268, 0]
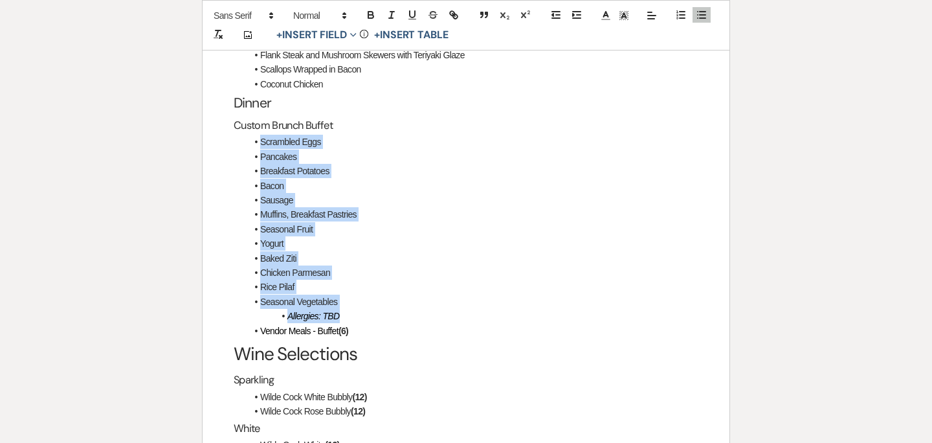
drag, startPoint x: 260, startPoint y: 130, endPoint x: 355, endPoint y: 302, distance: 197.1
click at [355, 302] on ul "Scrambled Eggs Pancakes Breakfast Potatoes Bacon Sausage Muffins, Breakfast Pas…" at bounding box center [473, 236] width 452 height 203
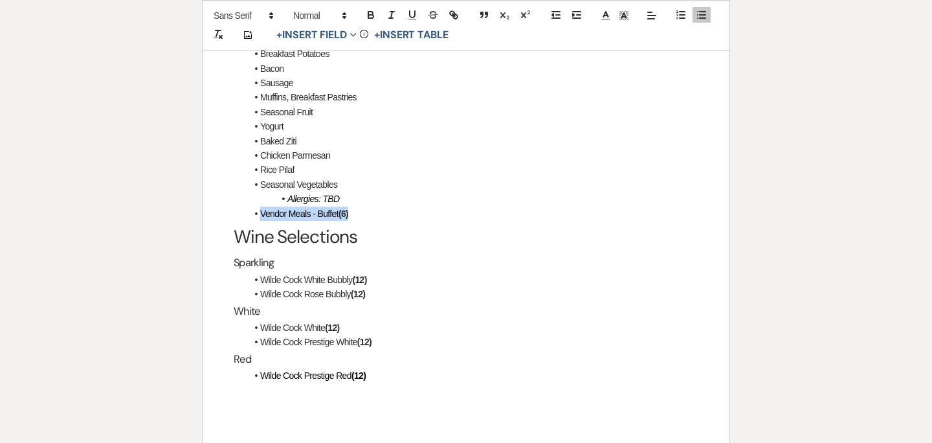
drag, startPoint x: 258, startPoint y: 202, endPoint x: 352, endPoint y: 202, distance: 93.2
click at [352, 207] on li "Vendor Meals - Buffet (6)" at bounding box center [473, 214] width 452 height 14
click at [455, 350] on h3 "Red" at bounding box center [466, 359] width 465 height 19
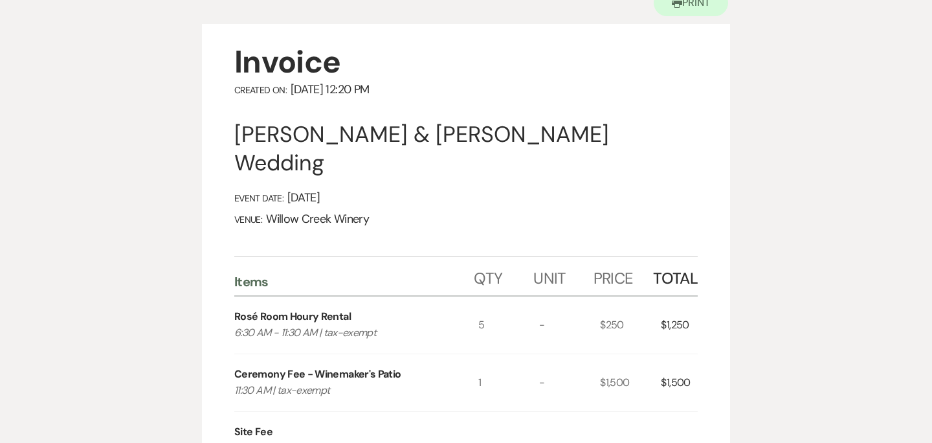
scroll to position [0, 0]
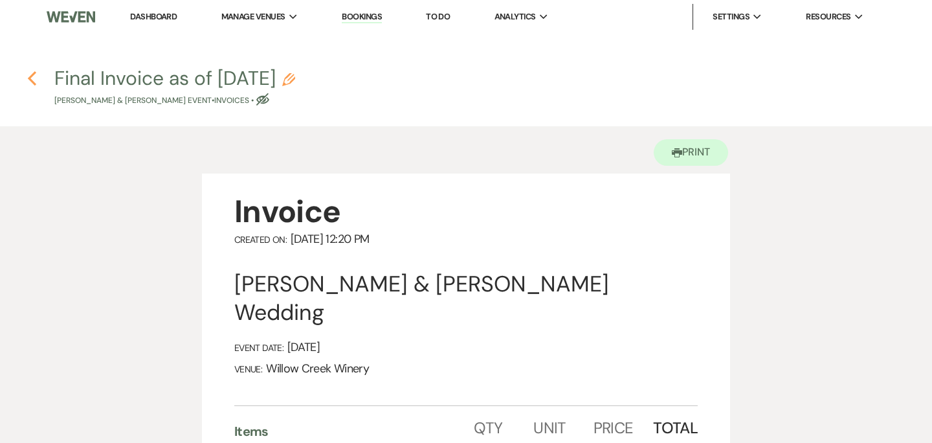
click at [33, 74] on use "button" at bounding box center [32, 78] width 8 height 14
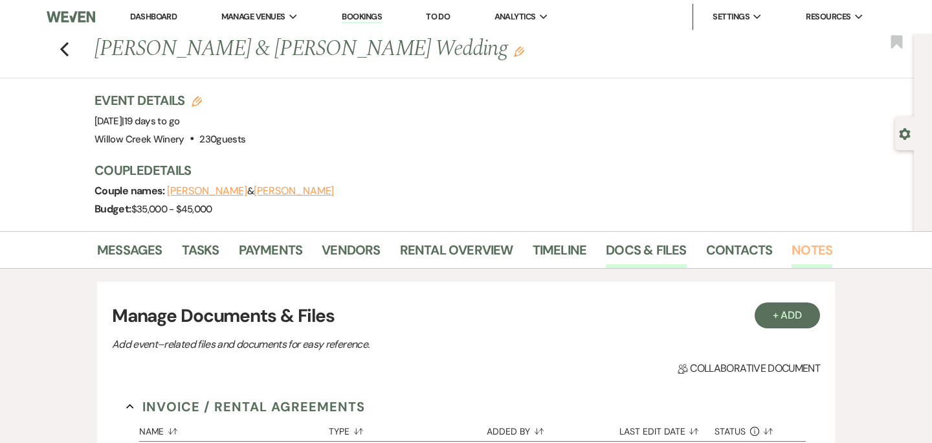
click at [814, 253] on link "Notes" at bounding box center [812, 254] width 41 height 28
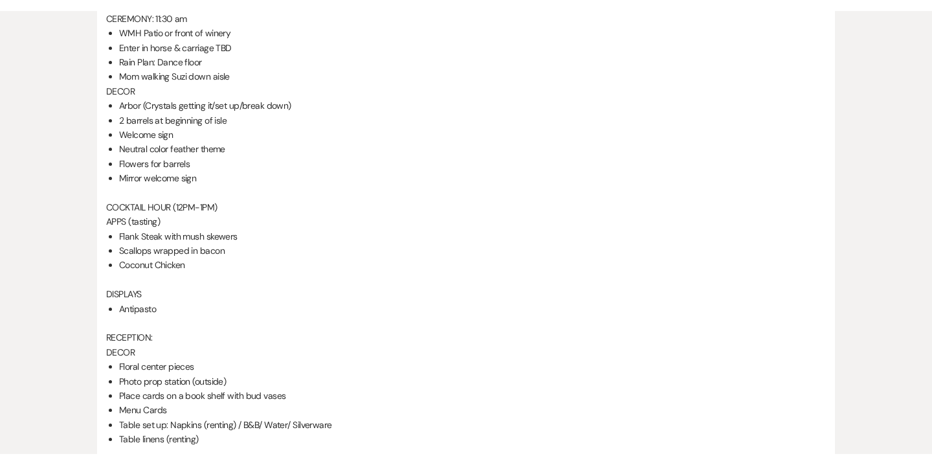
scroll to position [605, 0]
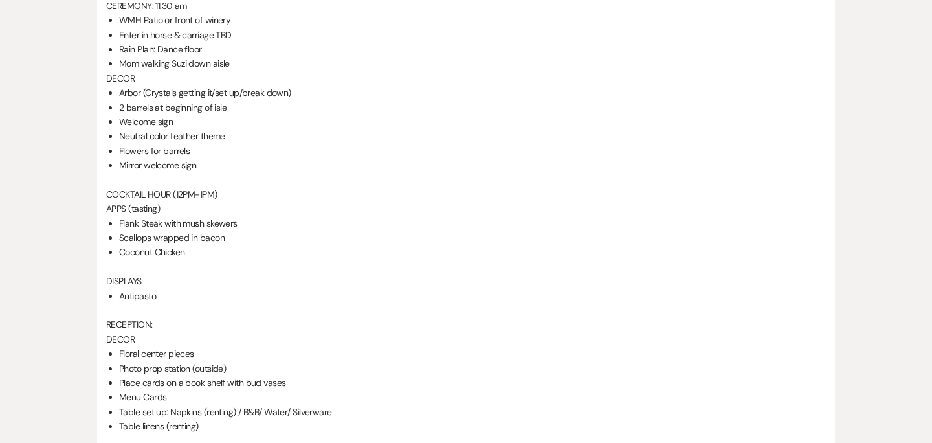
drag, startPoint x: 119, startPoint y: 106, endPoint x: 234, endPoint y: 105, distance: 115.3
click at [234, 105] on li "2 barrels at beginning of isle" at bounding box center [472, 107] width 707 height 14
click at [167, 98] on li "Arbor (Crystals getting it/set up/break down)" at bounding box center [472, 92] width 707 height 14
drag, startPoint x: 127, startPoint y: 107, endPoint x: 227, endPoint y: 108, distance: 99.7
click at [227, 108] on li "2 barrels at beginning of isle" at bounding box center [472, 107] width 707 height 14
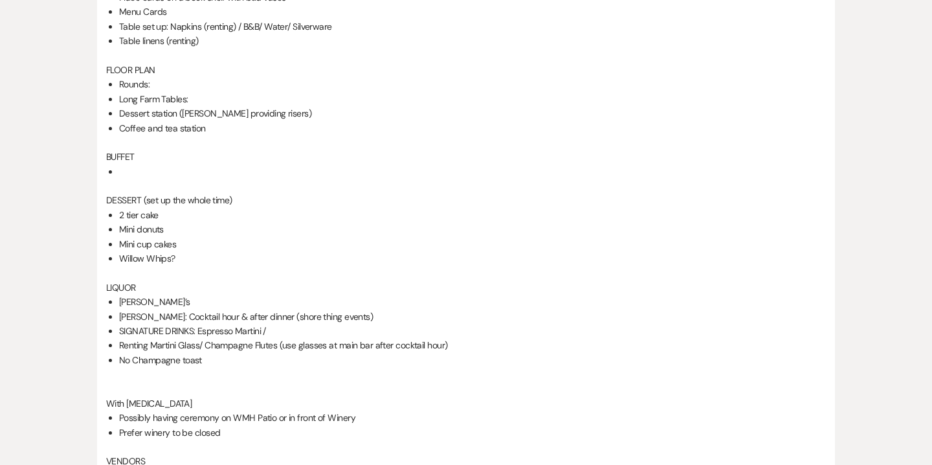
scroll to position [995, 0]
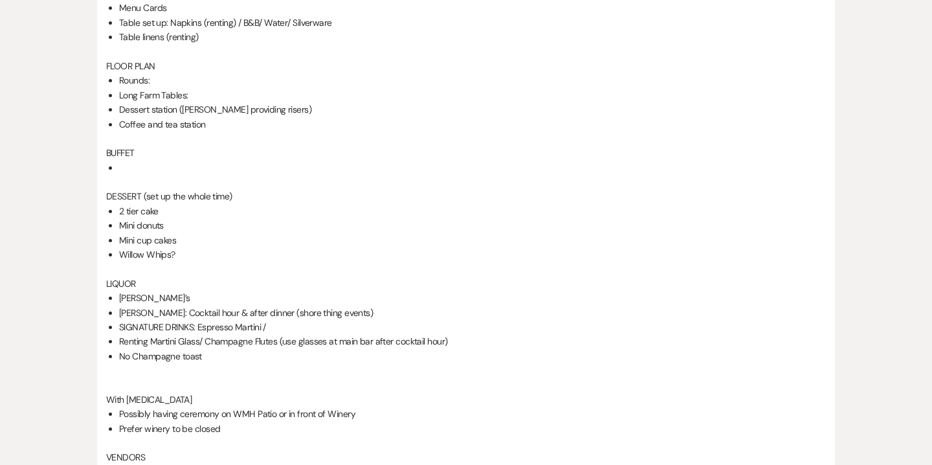
drag, startPoint x: 120, startPoint y: 210, endPoint x: 180, endPoint y: 234, distance: 64.6
click at [180, 234] on ul "2 tier cake Mini donuts Mini cup cakes Willow Whips?" at bounding box center [472, 233] width 707 height 58
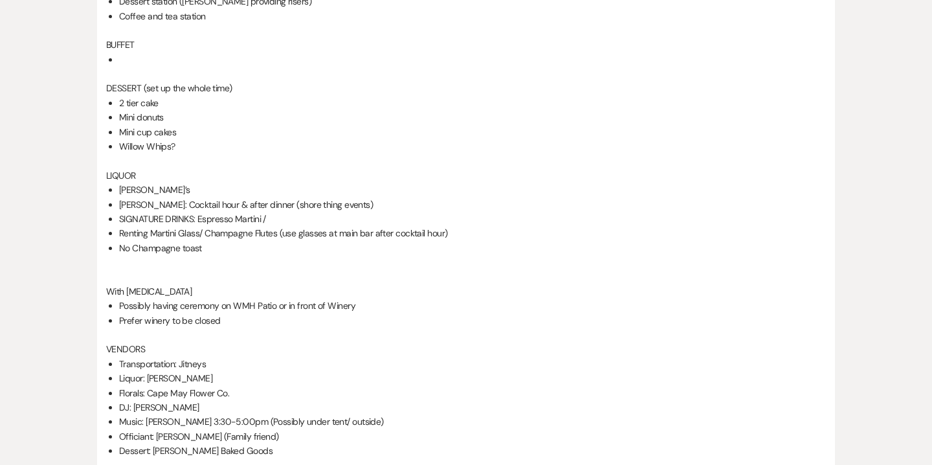
scroll to position [1107, 0]
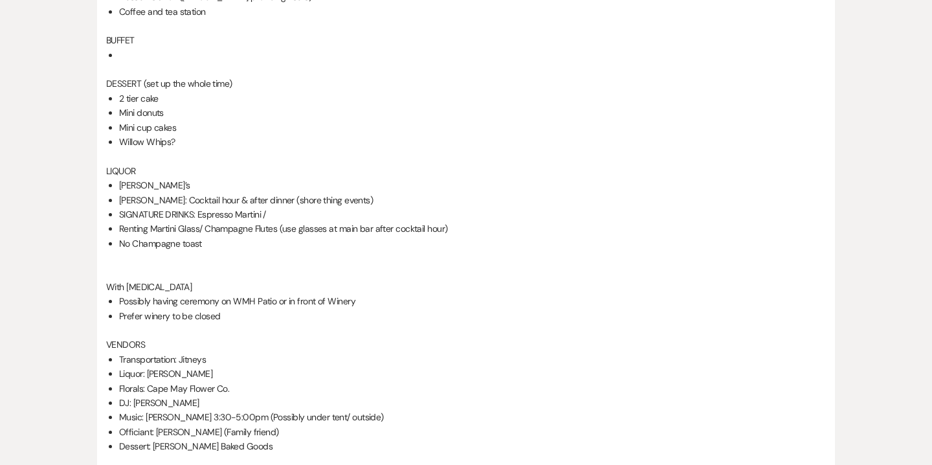
drag, startPoint x: 118, startPoint y: 229, endPoint x: 276, endPoint y: 225, distance: 158.0
click at [276, 225] on li "Renting Martini Glass/ Champagne Flutes (use glasses at main bar after cocktail…" at bounding box center [472, 228] width 707 height 14
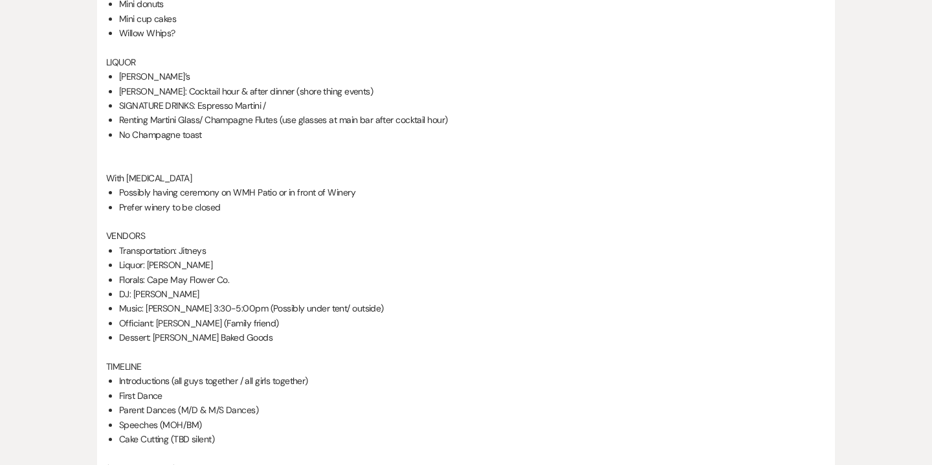
scroll to position [1217, 0]
drag, startPoint x: 153, startPoint y: 337, endPoint x: 293, endPoint y: 337, distance: 140.5
click at [293, 337] on li "Dessert: [PERSON_NAME] Baked Goods" at bounding box center [472, 337] width 707 height 14
drag, startPoint x: 119, startPoint y: 91, endPoint x: 256, endPoint y: 91, distance: 137.3
click at [256, 91] on li "[PERSON_NAME]: Cocktail hour & after dinner (shore thing events)" at bounding box center [472, 91] width 707 height 14
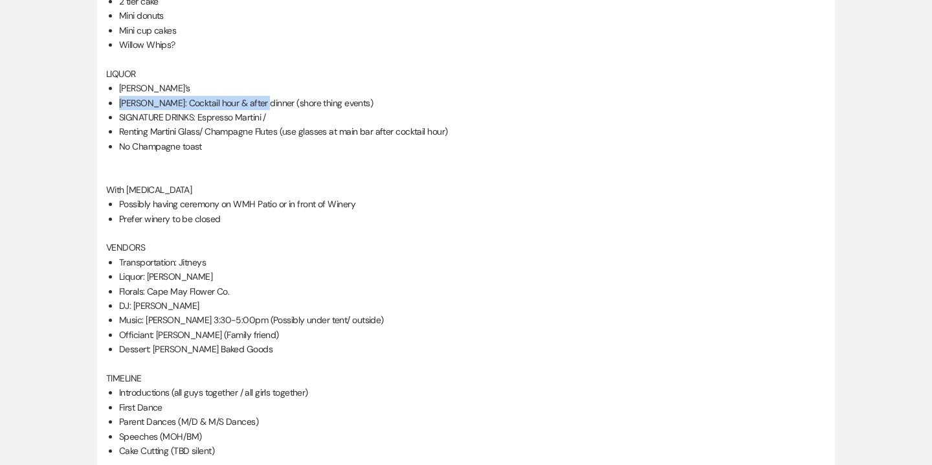
scroll to position [1203, 0]
drag, startPoint x: 197, startPoint y: 117, endPoint x: 262, endPoint y: 116, distance: 64.8
click at [262, 116] on li "SIGNATURE DRINKS: Espresso Martini /" at bounding box center [472, 118] width 707 height 14
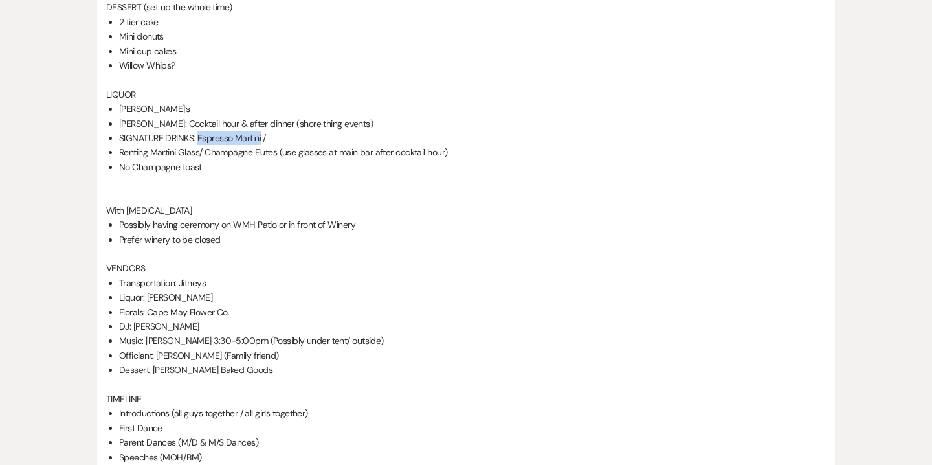
drag, startPoint x: 280, startPoint y: 152, endPoint x: 453, endPoint y: 147, distance: 173.6
click at [453, 147] on li "Renting Martini Glass/ Champagne Flutes (use glasses at main bar after cocktail…" at bounding box center [472, 152] width 707 height 14
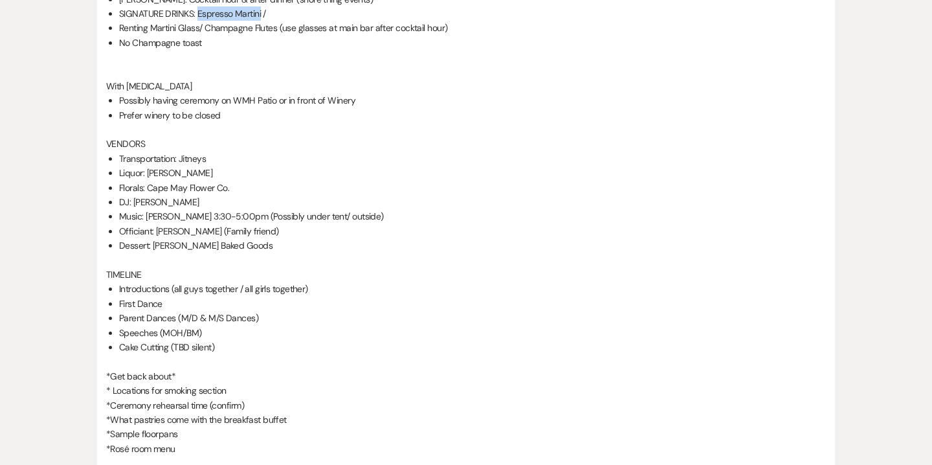
scroll to position [1314, 0]
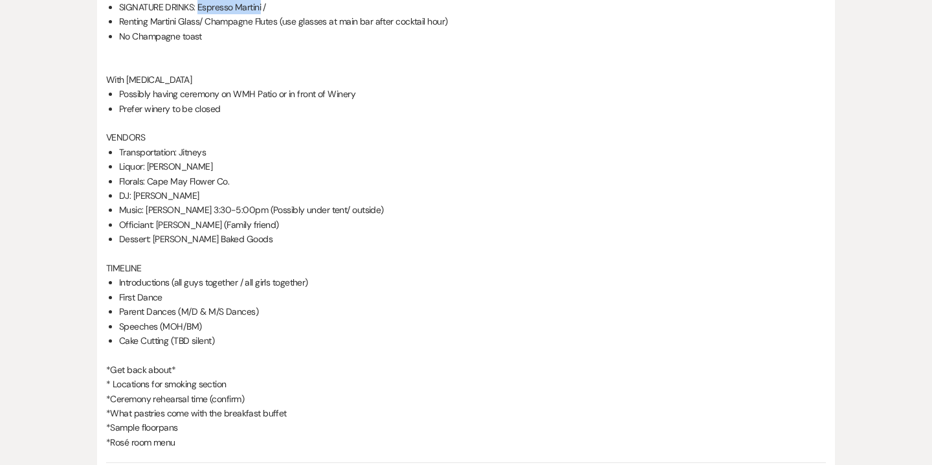
drag, startPoint x: 118, startPoint y: 150, endPoint x: 254, endPoint y: 150, distance: 136.0
click at [254, 150] on li "Transportation: Jitneys" at bounding box center [472, 152] width 707 height 14
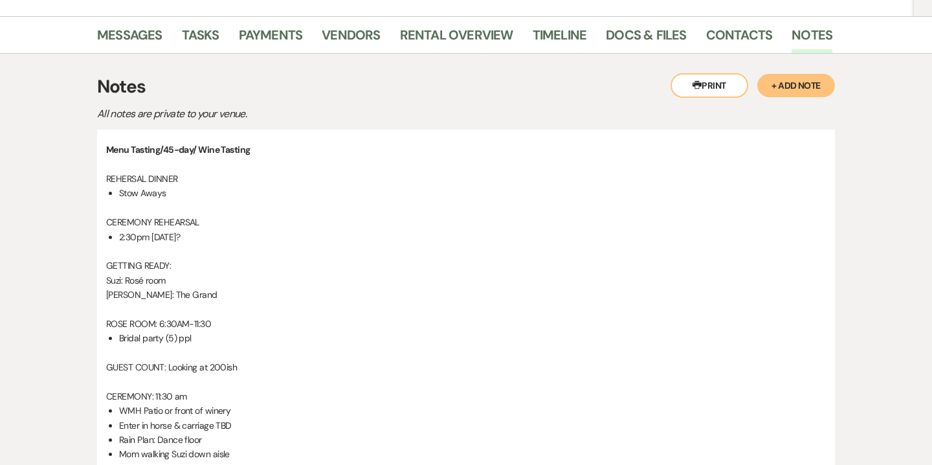
scroll to position [0, 0]
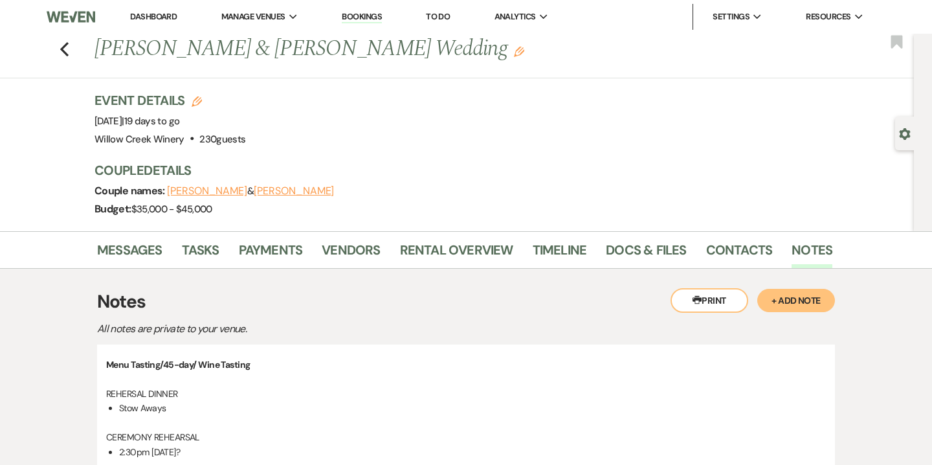
click at [71, 51] on div "Previous [PERSON_NAME] & [PERSON_NAME] Wedding Edit Bookmark" at bounding box center [454, 56] width 921 height 45
click at [65, 51] on icon "Previous" at bounding box center [65, 49] width 10 height 16
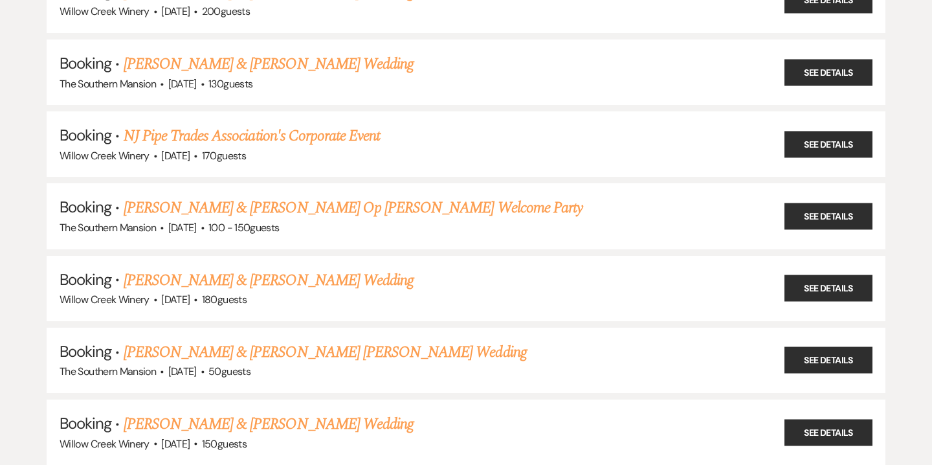
scroll to position [254, 0]
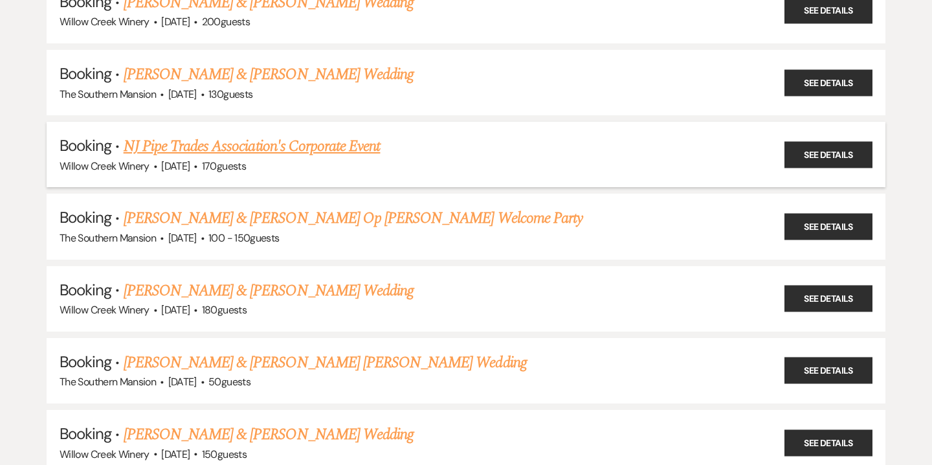
click at [183, 152] on link "NJ Pipe Trades Association's Corporate Event" at bounding box center [252, 146] width 257 height 23
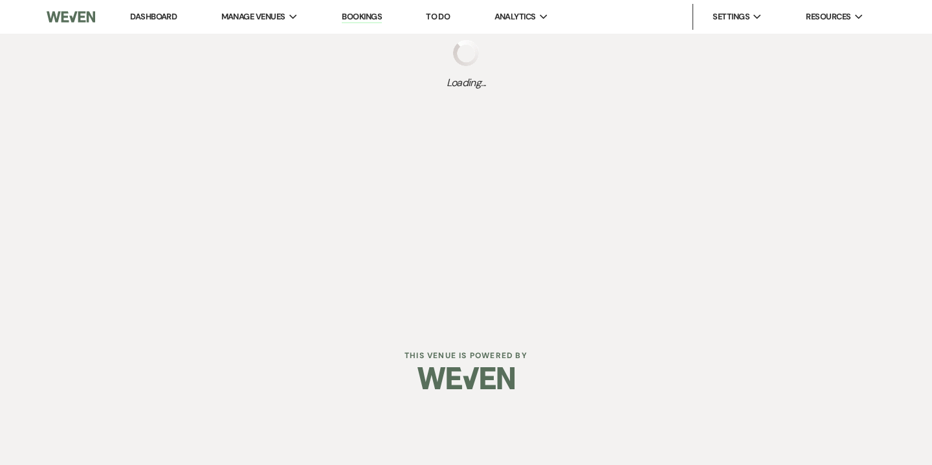
select select "5"
select select "9"
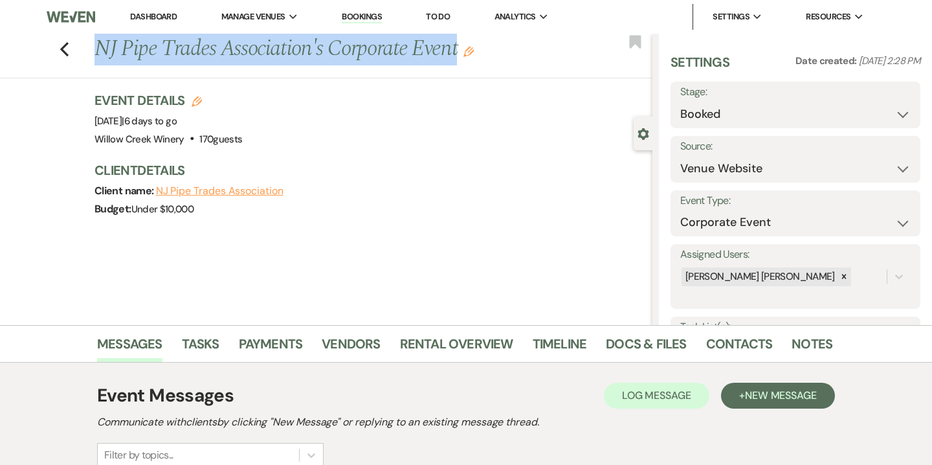
drag, startPoint x: 457, startPoint y: 51, endPoint x: 85, endPoint y: 40, distance: 371.8
click at [85, 40] on div "Previous NJ Pipe Trades Association's Corporate Event Edit Bookmark" at bounding box center [323, 56] width 659 height 45
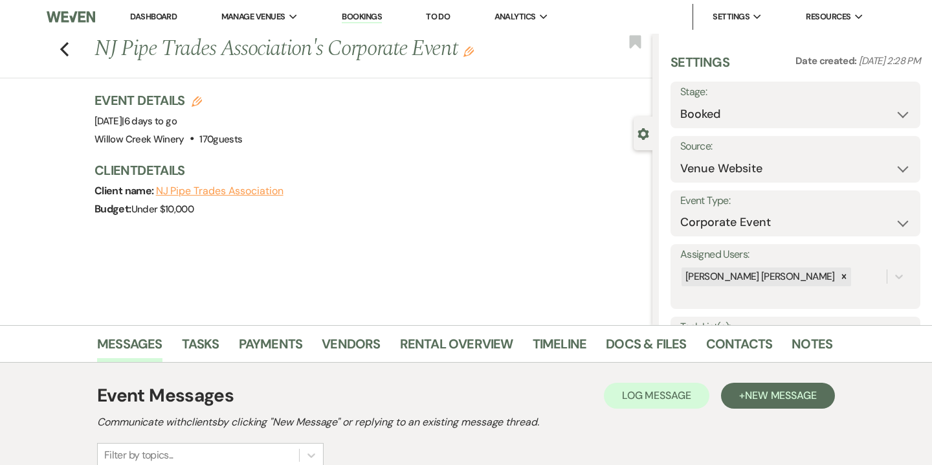
click at [244, 262] on div "Previous NJ Pipe Trades Association's Corporate Event Edit Bookmark Gear Settin…" at bounding box center [326, 179] width 653 height 291
click at [648, 349] on link "Docs & Files" at bounding box center [646, 347] width 80 height 28
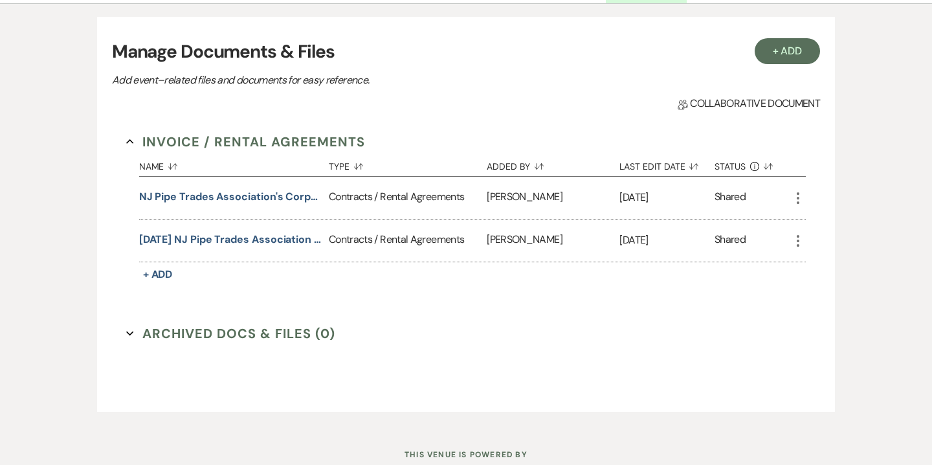
scroll to position [363, 0]
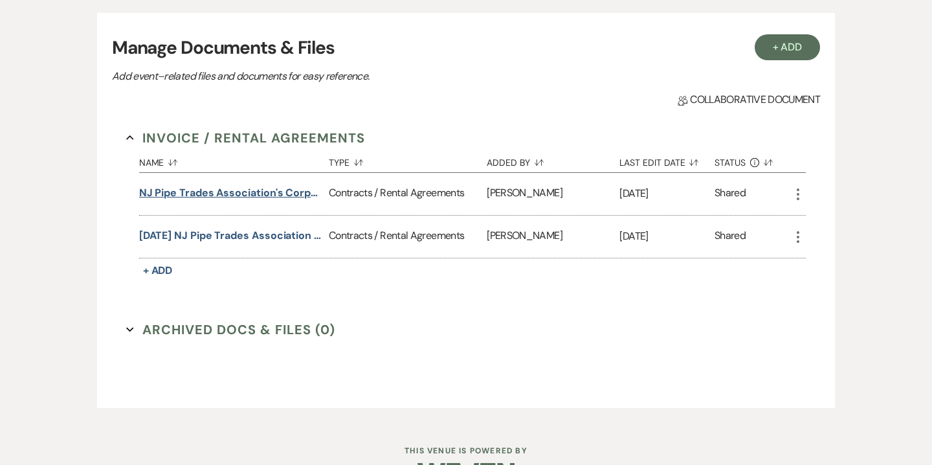
click at [282, 186] on button "NJ Pipe Trades Association's Corporate Event Contract" at bounding box center [231, 193] width 185 height 16
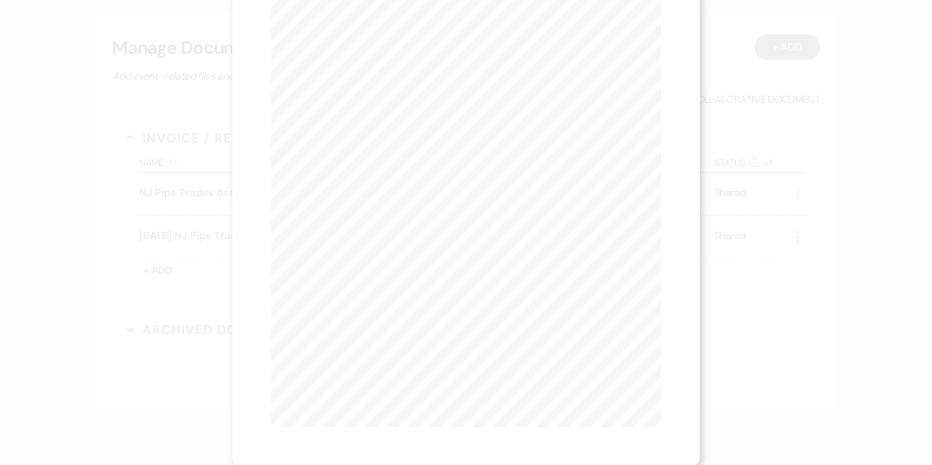
scroll to position [0, 0]
click at [651, 31] on icon "X" at bounding box center [655, 35] width 12 height 12
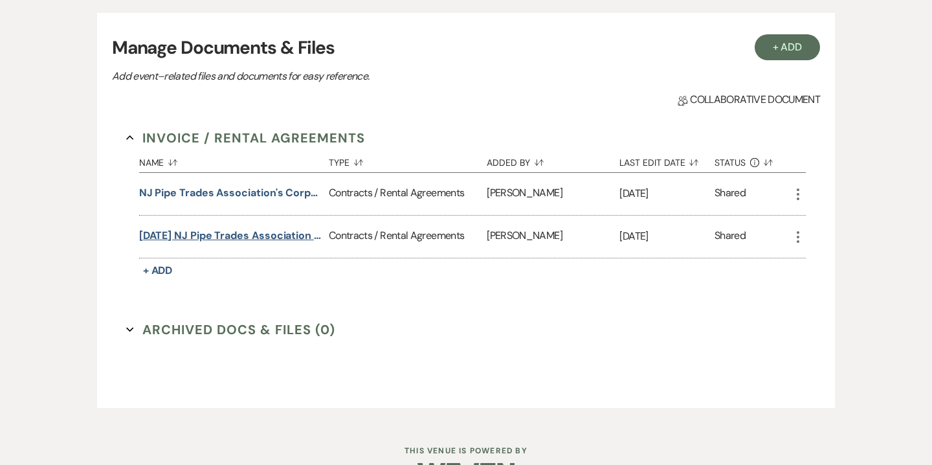
click at [267, 231] on button "[DATE] NJ Pipe Trades Association Tasting & Tour Contract Addendum" at bounding box center [231, 236] width 185 height 16
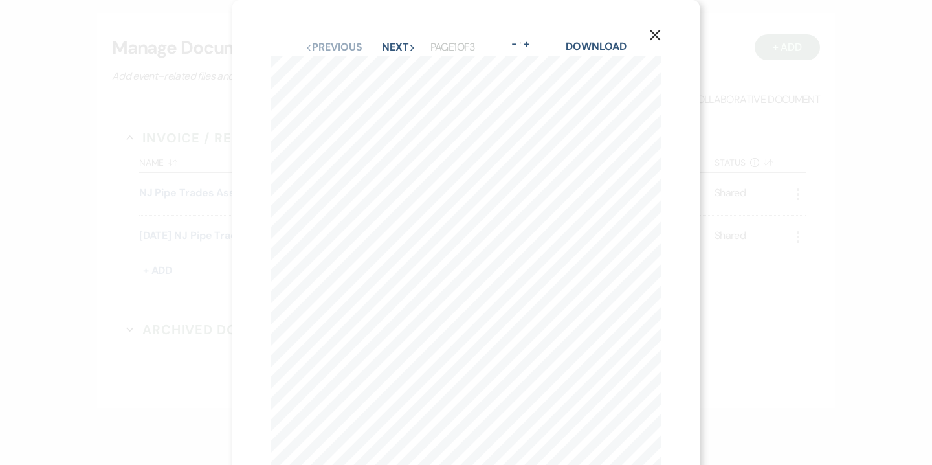
click at [657, 40] on icon "X" at bounding box center [655, 35] width 12 height 12
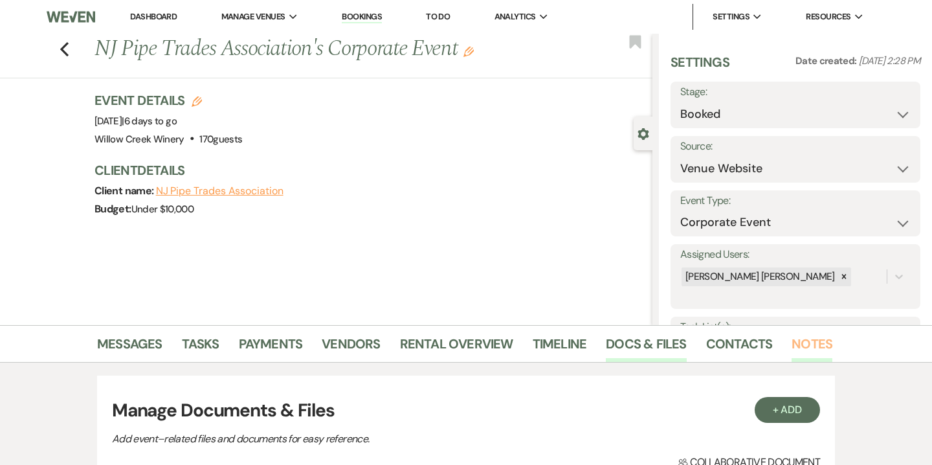
click at [794, 343] on link "Notes" at bounding box center [812, 347] width 41 height 28
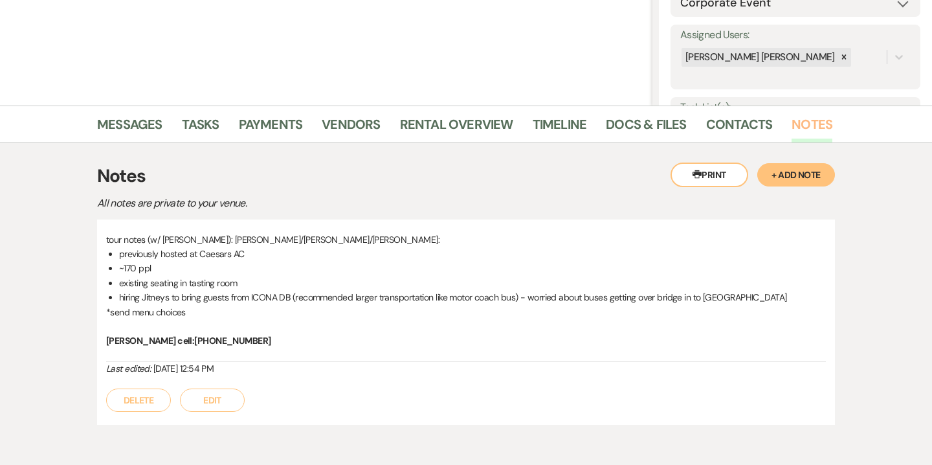
scroll to position [221, 0]
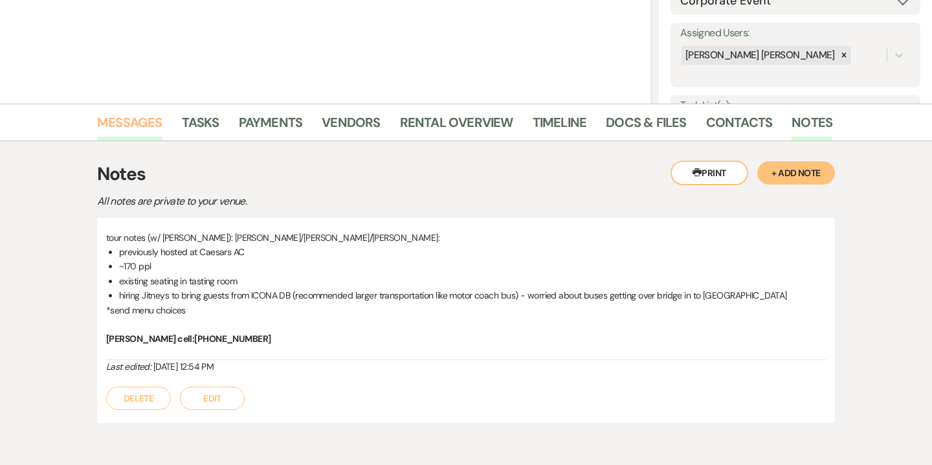
click at [152, 127] on link "Messages" at bounding box center [129, 126] width 65 height 28
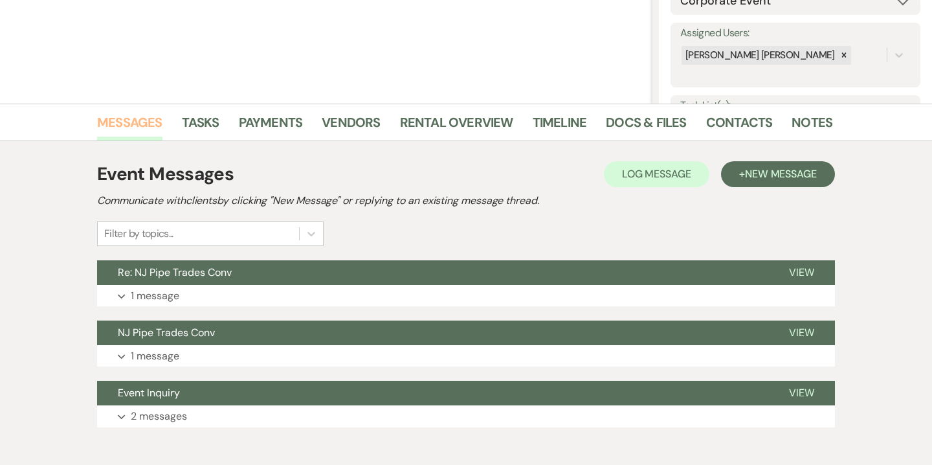
scroll to position [286, 0]
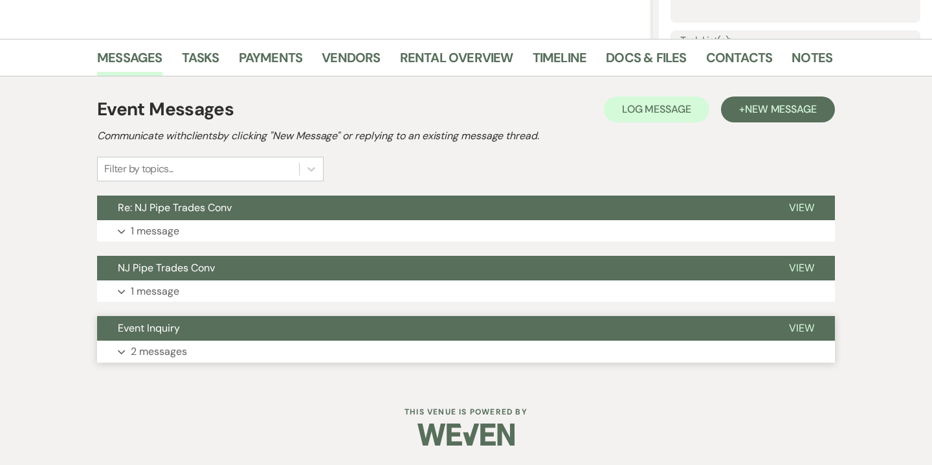
click at [181, 338] on button "Event Inquiry" at bounding box center [432, 328] width 671 height 25
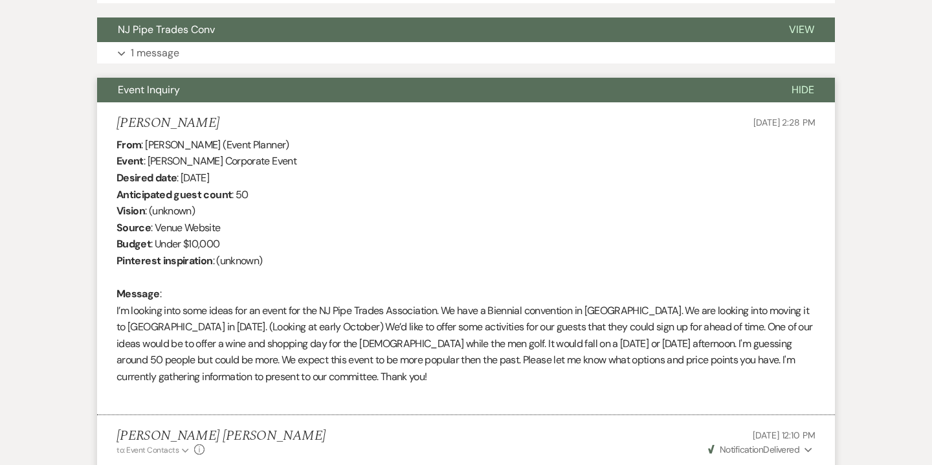
scroll to position [511, 0]
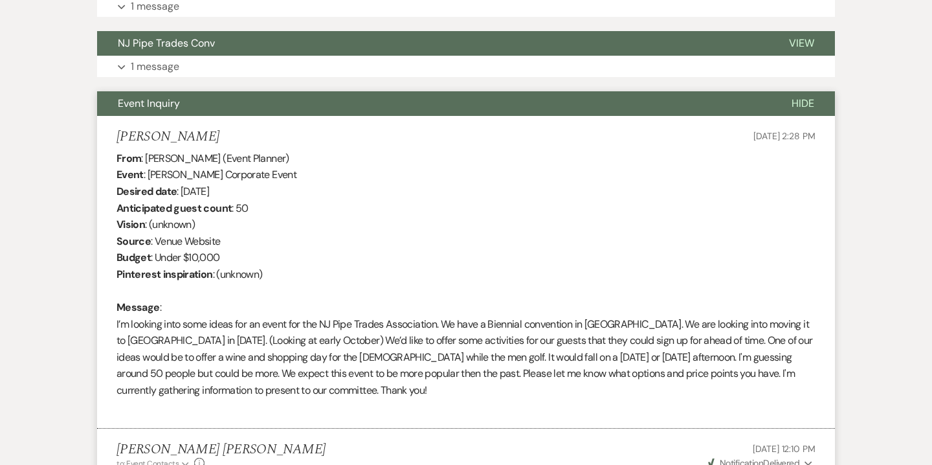
click at [234, 104] on button "Event Inquiry" at bounding box center [434, 103] width 674 height 25
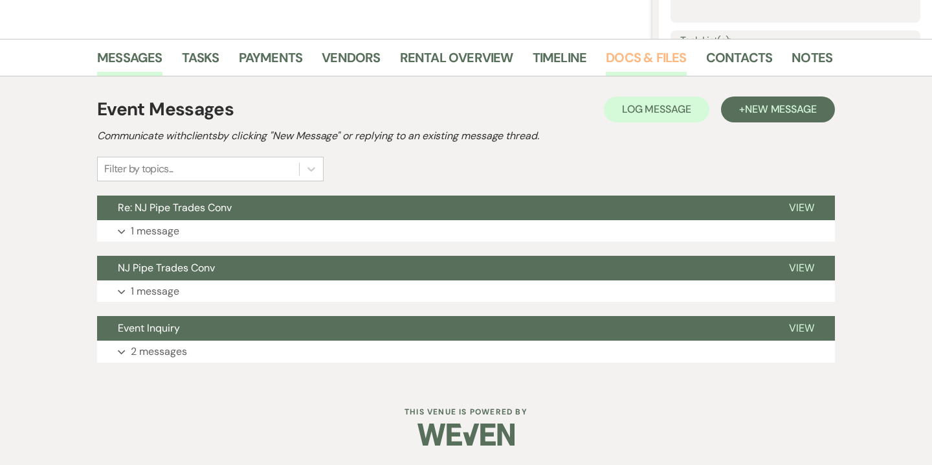
click at [624, 60] on link "Docs & Files" at bounding box center [646, 61] width 80 height 28
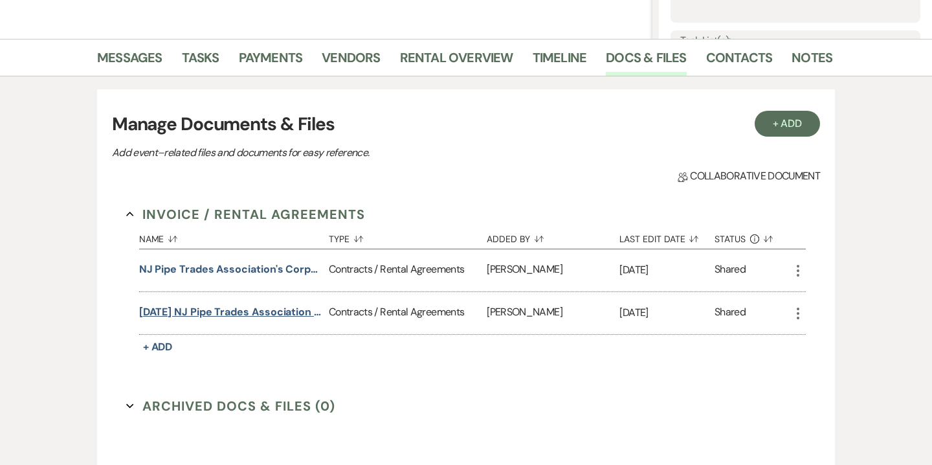
click at [225, 315] on button "[DATE] NJ Pipe Trades Association Tasting & Tour Contract Addendum" at bounding box center [231, 312] width 185 height 16
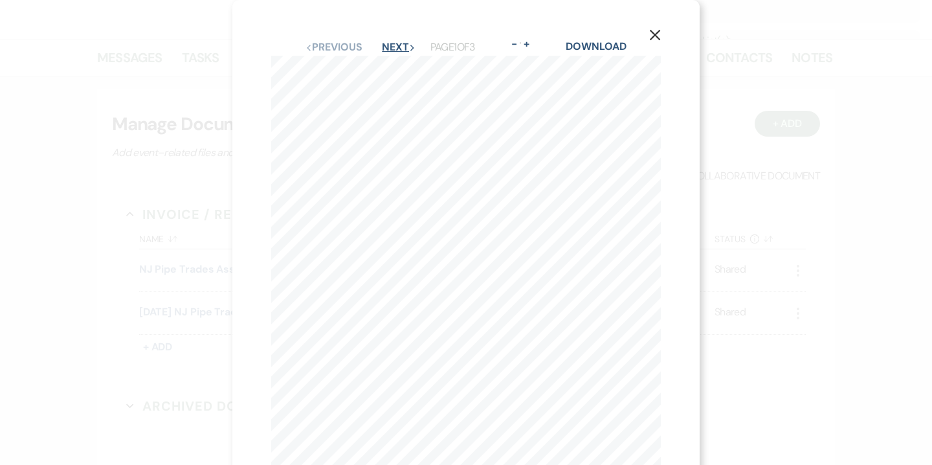
click at [401, 45] on button "Next Next" at bounding box center [399, 47] width 34 height 10
click at [398, 47] on button "Next Next" at bounding box center [399, 47] width 34 height 10
click at [341, 45] on button "Previous Previous" at bounding box center [334, 47] width 56 height 10
click at [348, 45] on button "Previous Previous" at bounding box center [334, 47] width 56 height 10
click at [655, 39] on icon "X" at bounding box center [655, 35] width 12 height 12
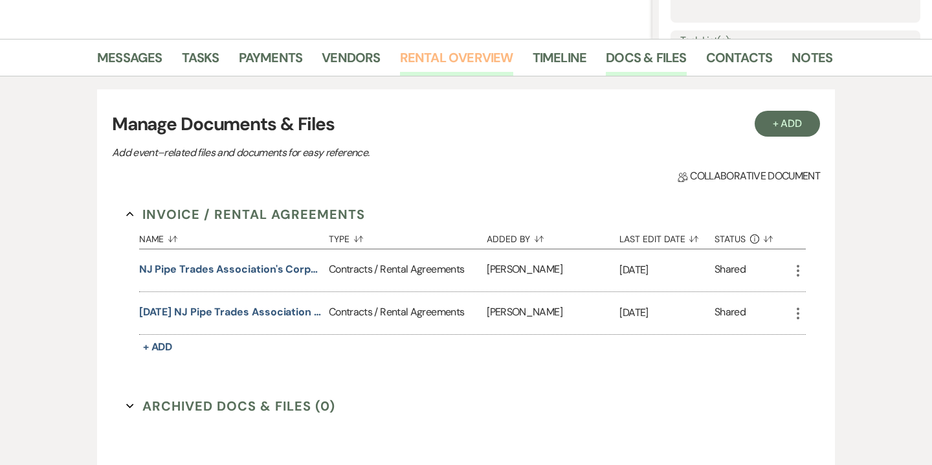
click at [415, 63] on link "Rental Overview" at bounding box center [456, 61] width 113 height 28
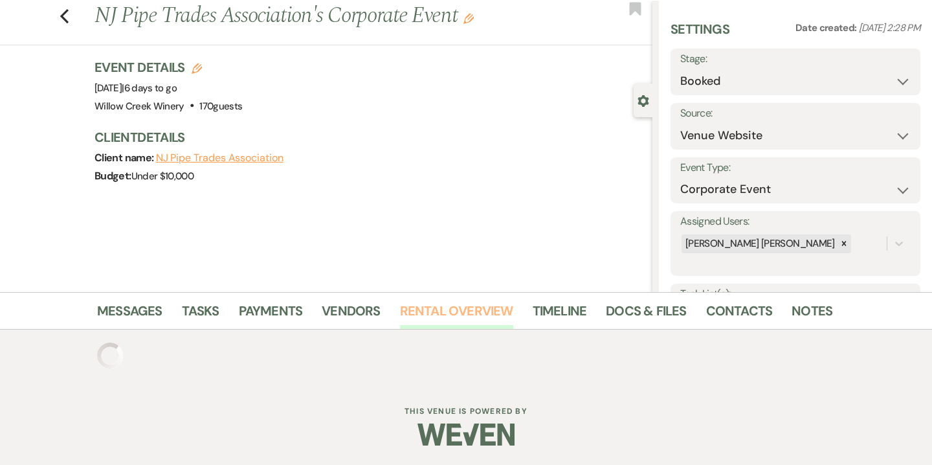
scroll to position [136, 0]
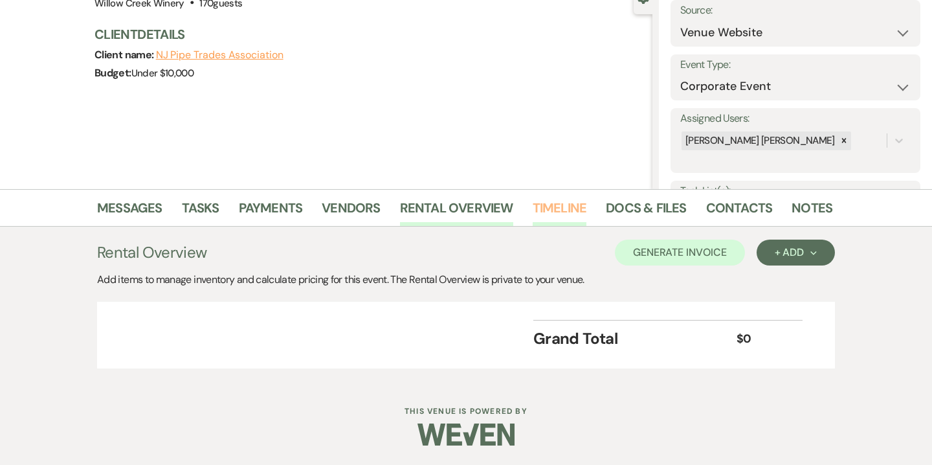
click at [567, 209] on link "Timeline" at bounding box center [560, 211] width 54 height 28
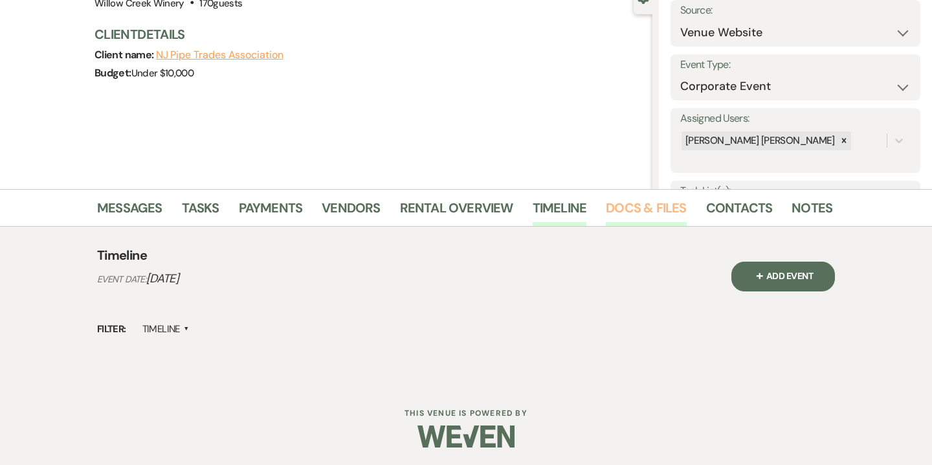
click at [622, 216] on link "Docs & Files" at bounding box center [646, 211] width 80 height 28
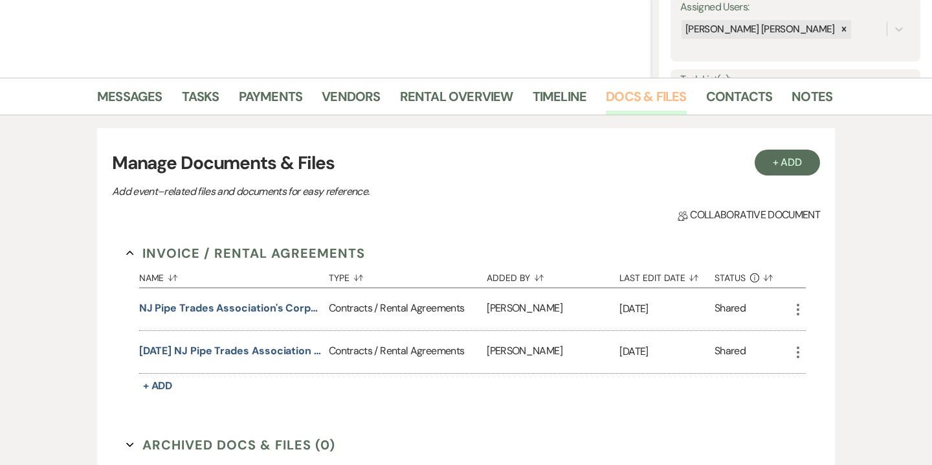
scroll to position [256, 0]
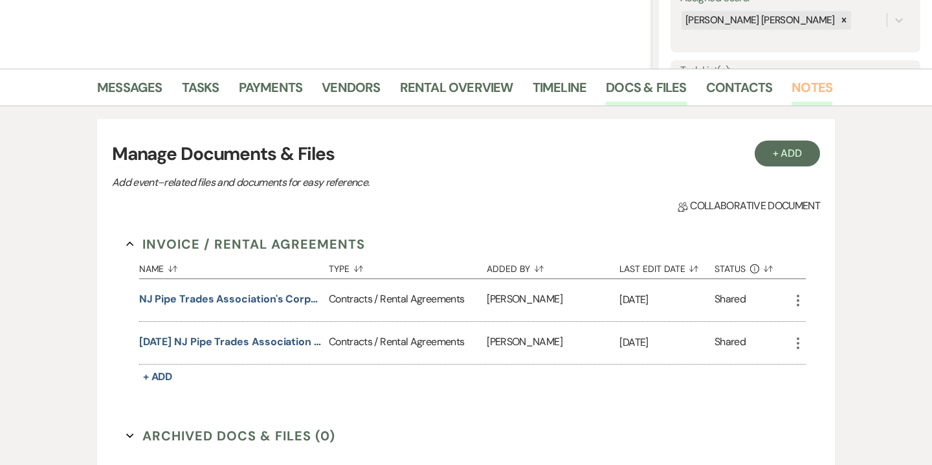
click at [796, 103] on link "Notes" at bounding box center [812, 91] width 41 height 28
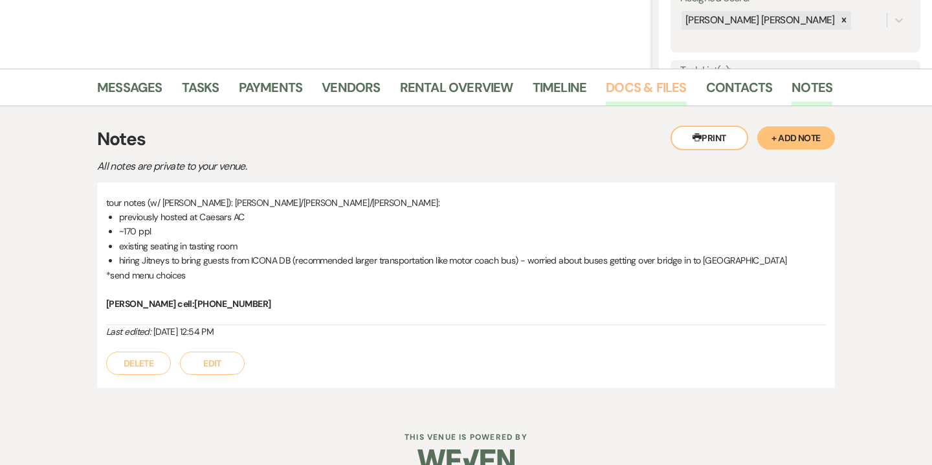
click at [618, 99] on link "Docs & Files" at bounding box center [646, 91] width 80 height 28
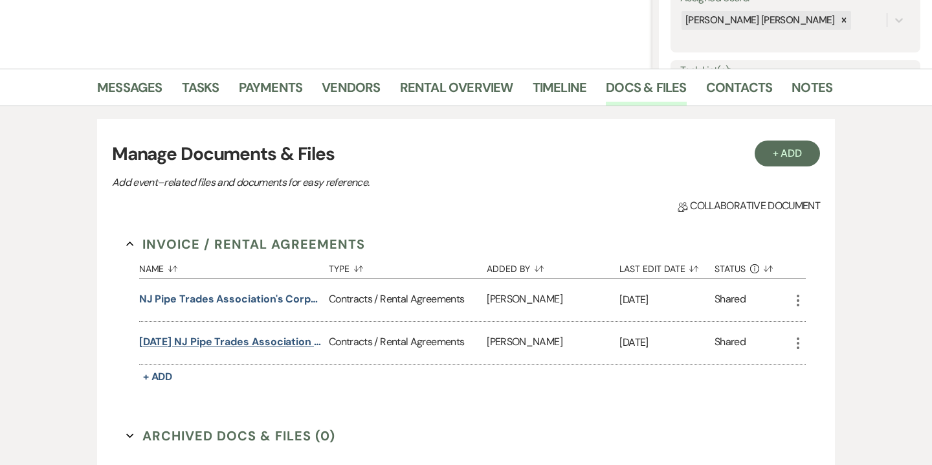
click at [195, 334] on button "[DATE] NJ Pipe Trades Association Tasting & Tour Contract Addendum" at bounding box center [231, 342] width 185 height 16
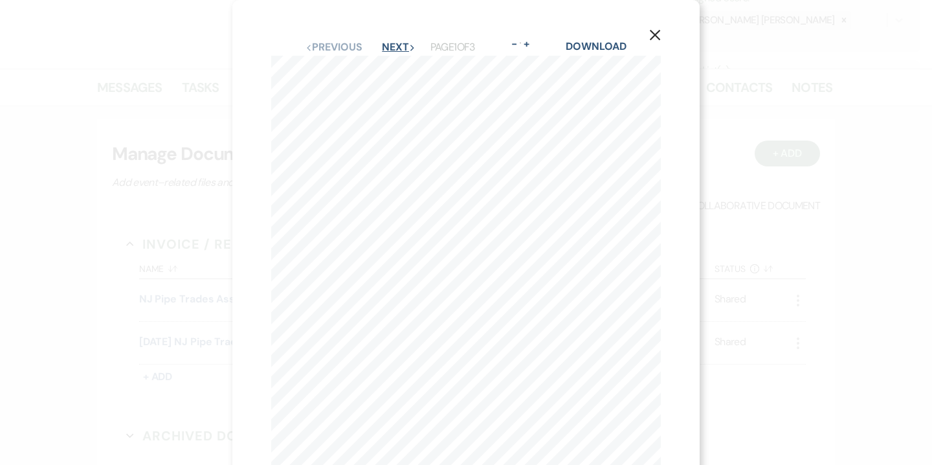
click at [400, 43] on button "Next Next" at bounding box center [399, 47] width 34 height 10
click at [354, 49] on button "Previous Previous" at bounding box center [334, 47] width 56 height 10
click at [396, 43] on button "Next Next" at bounding box center [399, 47] width 34 height 10
click at [651, 29] on button "X" at bounding box center [655, 34] width 19 height 23
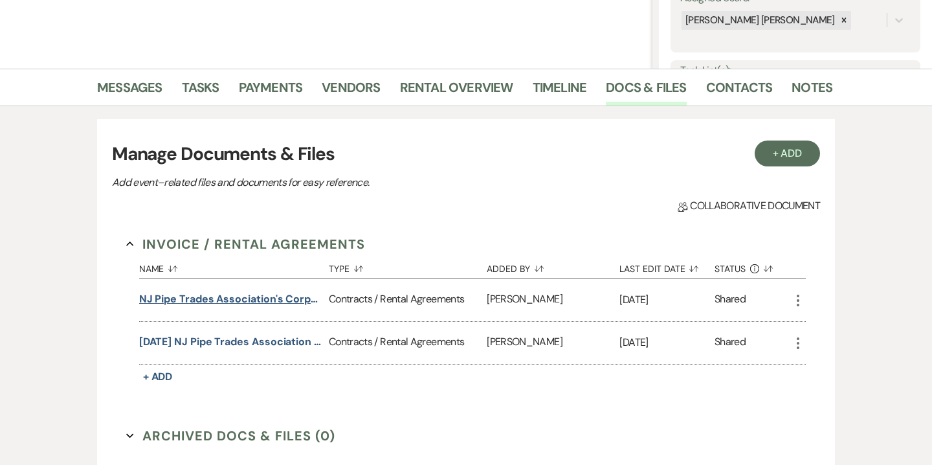
click at [199, 297] on button "NJ Pipe Trades Association's Corporate Event Contract" at bounding box center [231, 299] width 185 height 16
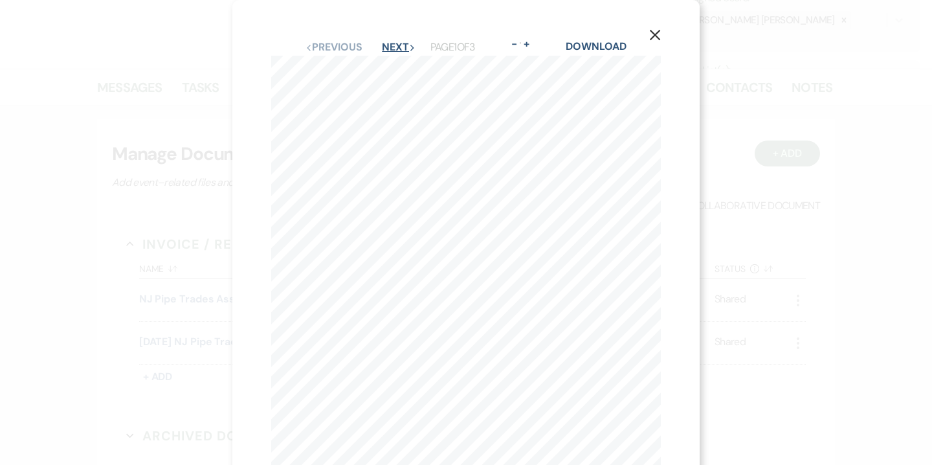
click at [404, 45] on button "Next Next" at bounding box center [399, 47] width 34 height 10
click at [402, 45] on button "Next Next" at bounding box center [399, 47] width 34 height 10
click at [343, 52] on button "Previous Previous" at bounding box center [334, 47] width 56 height 10
click at [647, 38] on button "X" at bounding box center [655, 34] width 19 height 23
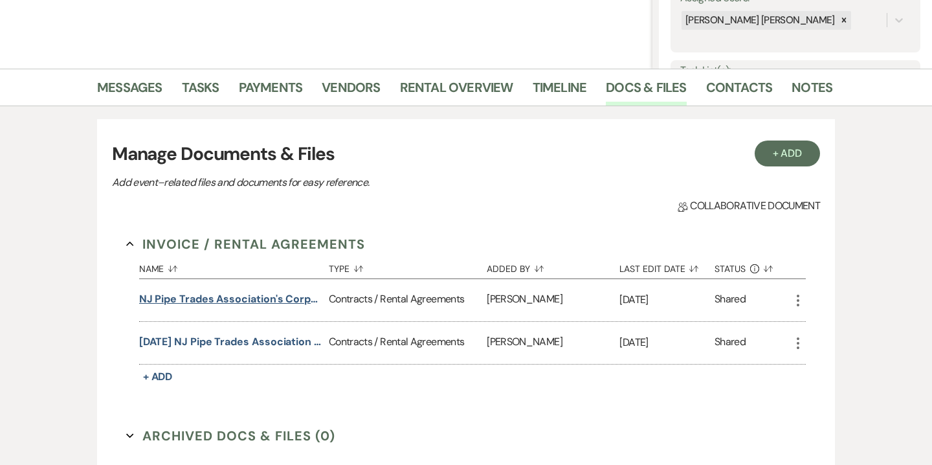
click at [221, 302] on button "NJ Pipe Trades Association's Corporate Event Contract" at bounding box center [231, 299] width 185 height 16
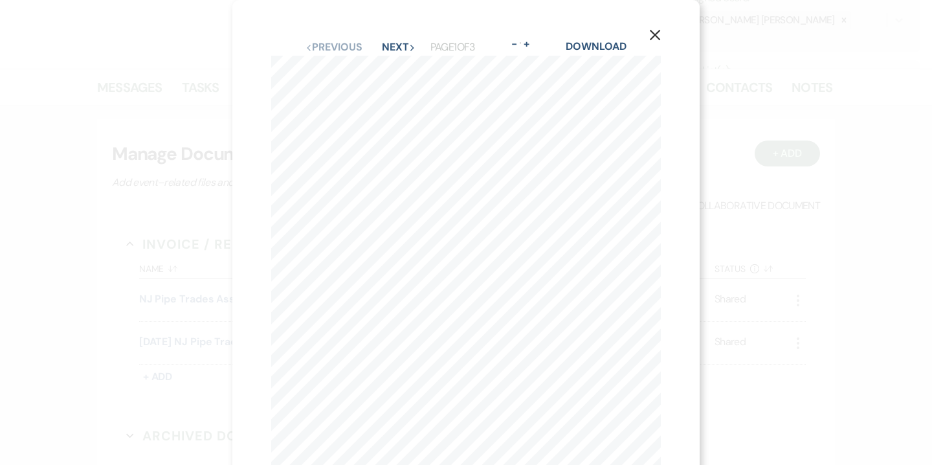
click at [649, 36] on icon "X" at bounding box center [655, 35] width 12 height 12
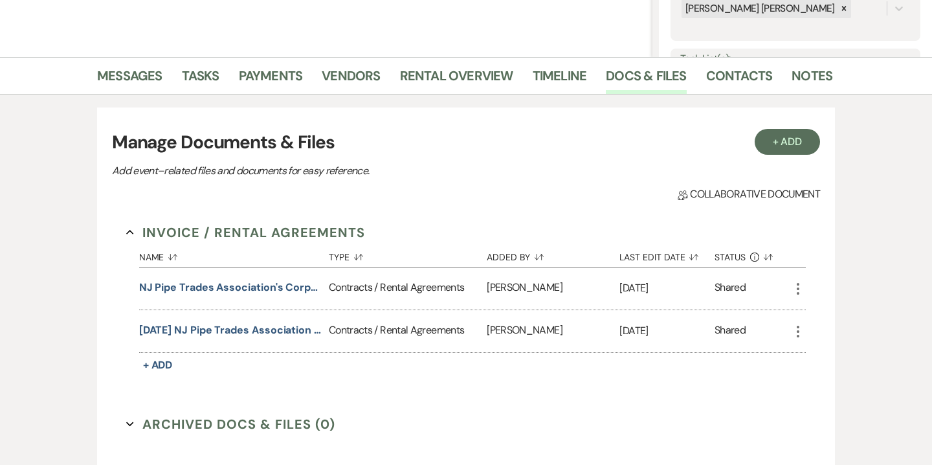
scroll to position [264, 0]
